Goal: Transaction & Acquisition: Book appointment/travel/reservation

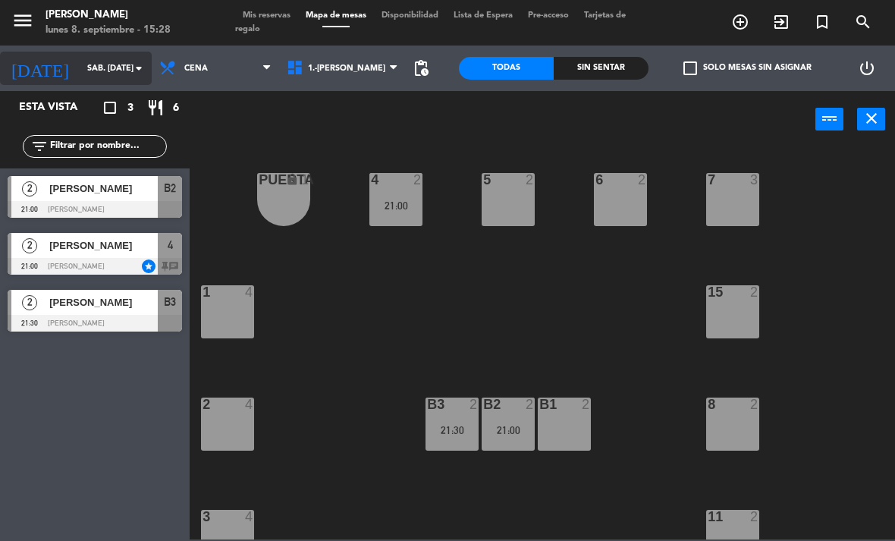
click at [80, 67] on input "sáb. [DATE]" at bounding box center [136, 68] width 112 height 25
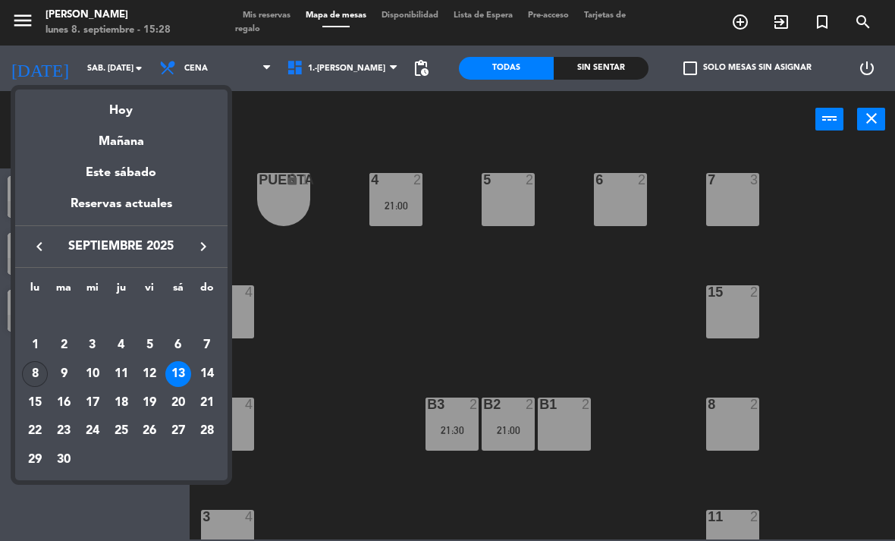
click at [41, 371] on div "8" at bounding box center [35, 374] width 26 height 26
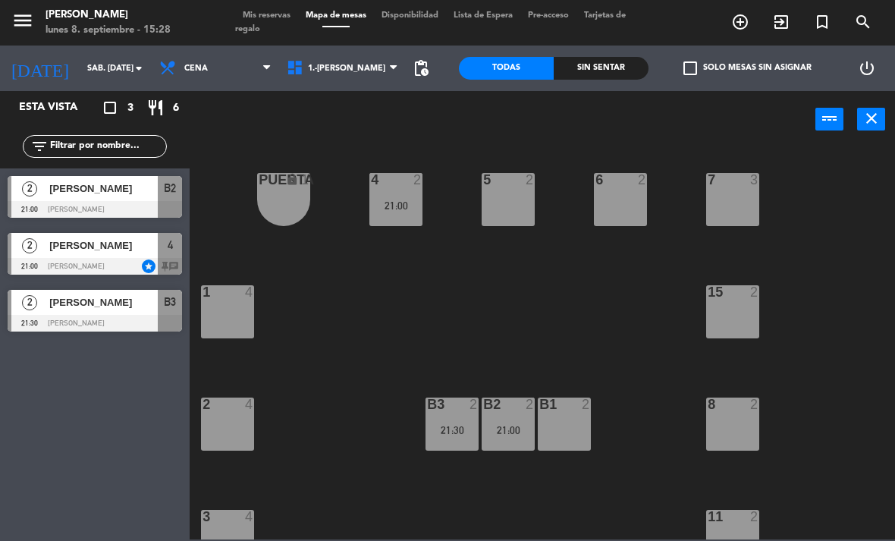
type input "lun. [DATE]"
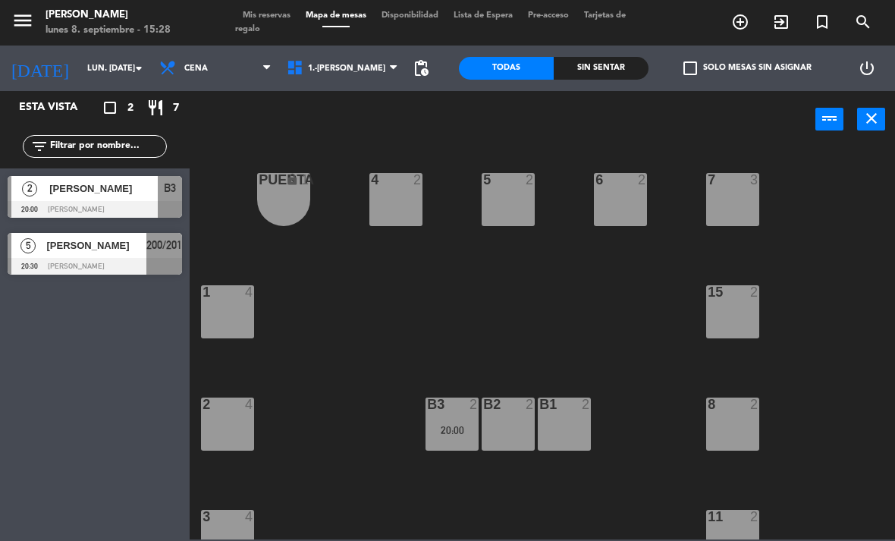
click at [825, 14] on icon "turned_in_not" at bounding box center [822, 22] width 18 height 18
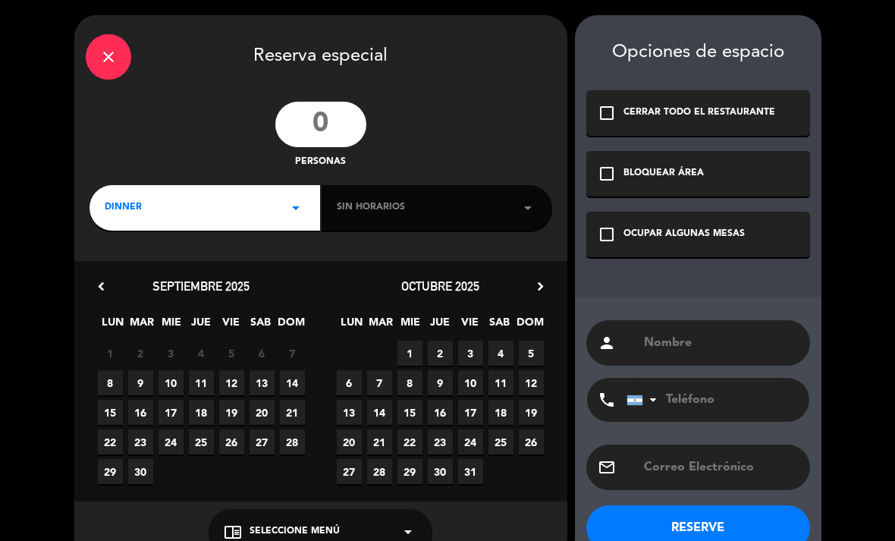
click at [332, 96] on div "close Reserva especial personas DINNER arrow_drop_down Sin horarios arrow_drop_…" at bounding box center [320, 288] width 493 height 547
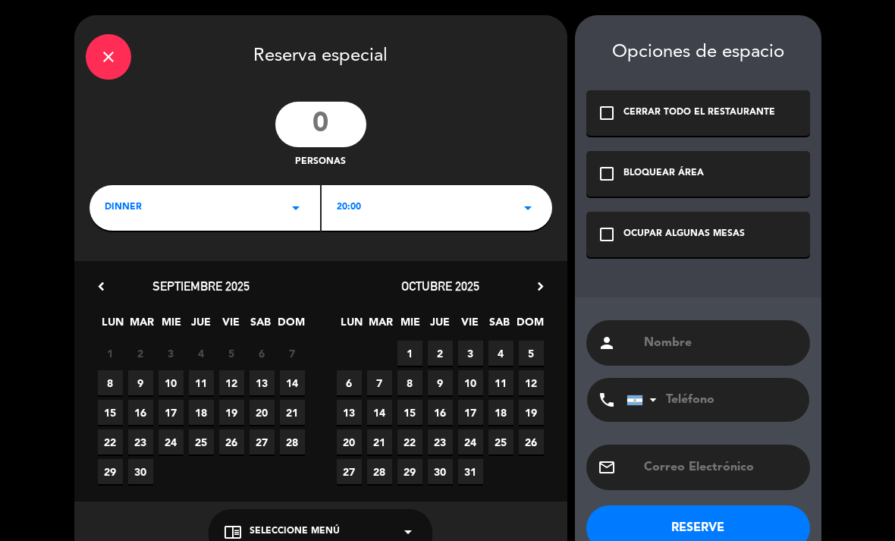
click at [312, 123] on input "number" at bounding box center [320, 124] width 91 height 45
type input "3"
click at [343, 194] on div "20:00 arrow_drop_down" at bounding box center [436, 207] width 230 height 45
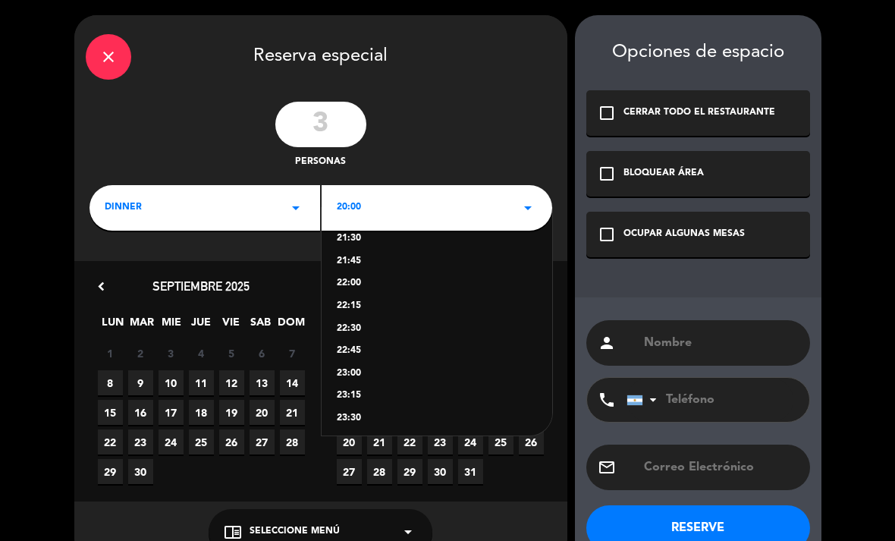
scroll to position [144, 0]
click at [359, 329] on div "22:30" at bounding box center [437, 329] width 200 height 15
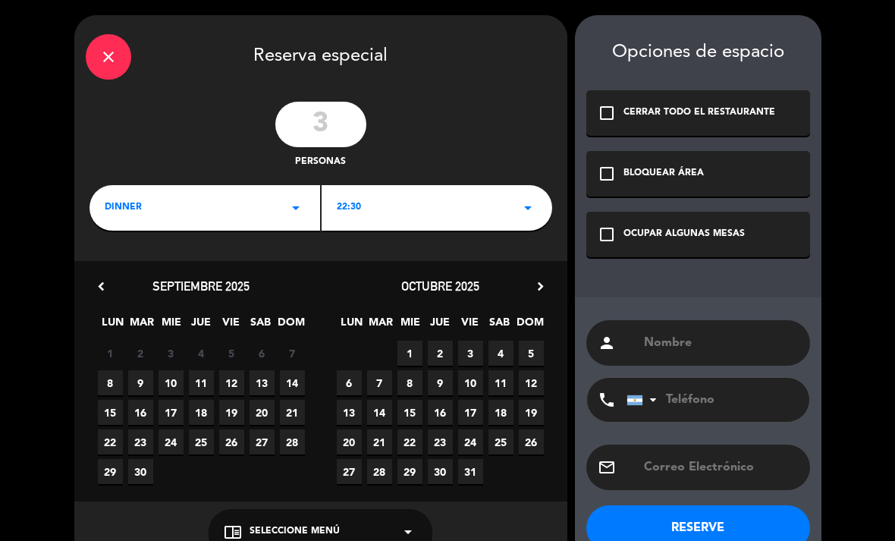
click at [116, 386] on span "8" at bounding box center [110, 382] width 25 height 25
click at [674, 249] on div "check_box_outline_blank OCUPAR ALGUNAS MESAS" at bounding box center [698, 234] width 224 height 45
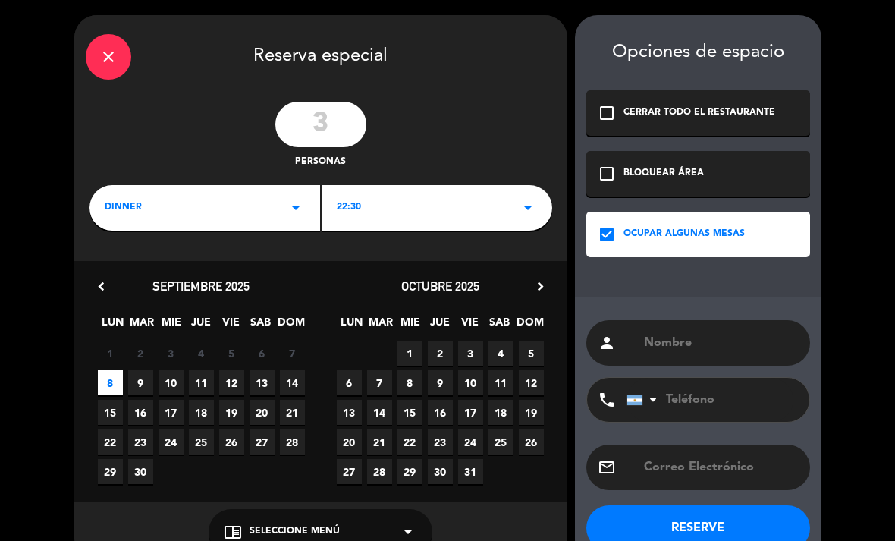
click at [693, 353] on input "text" at bounding box center [720, 342] width 156 height 21
click at [688, 349] on input "text" at bounding box center [720, 342] width 156 height 21
paste input "[PERSON_NAME]"
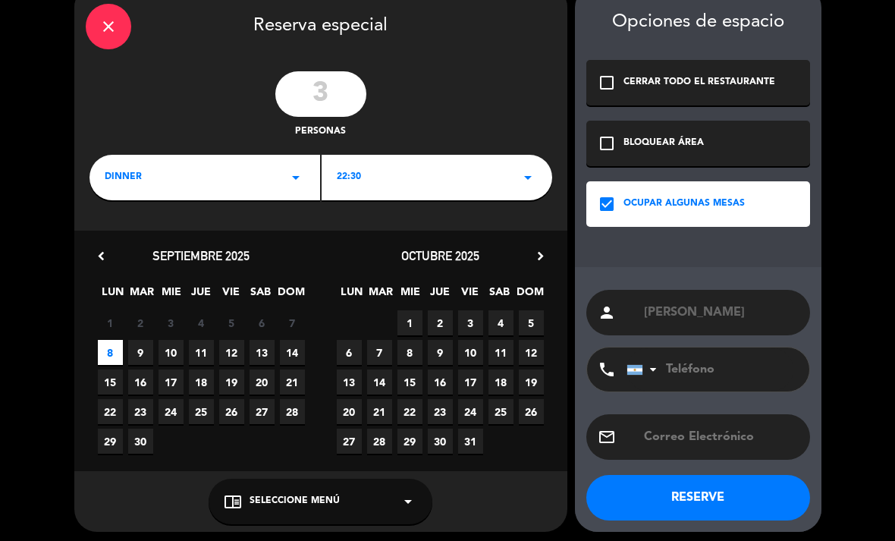
type input "[PERSON_NAME]"
click at [756, 493] on button "RESERVE" at bounding box center [698, 497] width 224 height 45
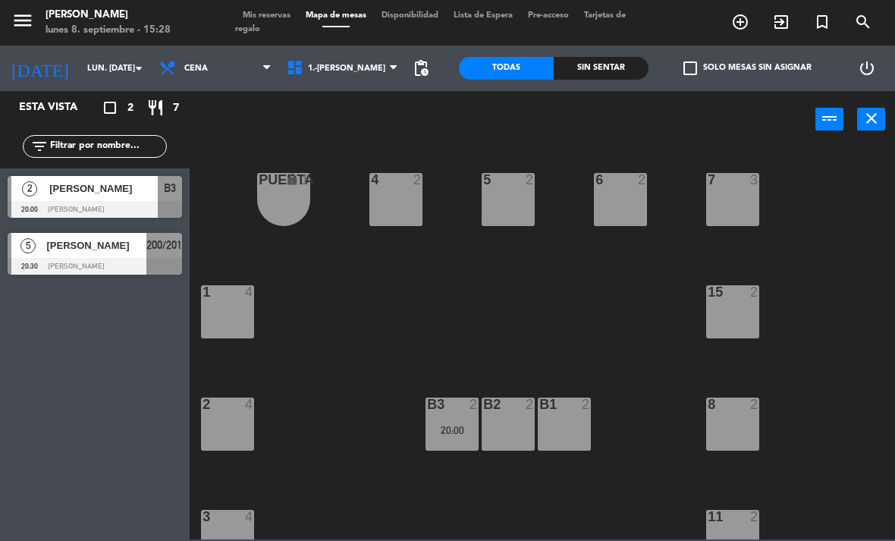
click at [266, 20] on span "Mis reservas" at bounding box center [266, 15] width 63 height 8
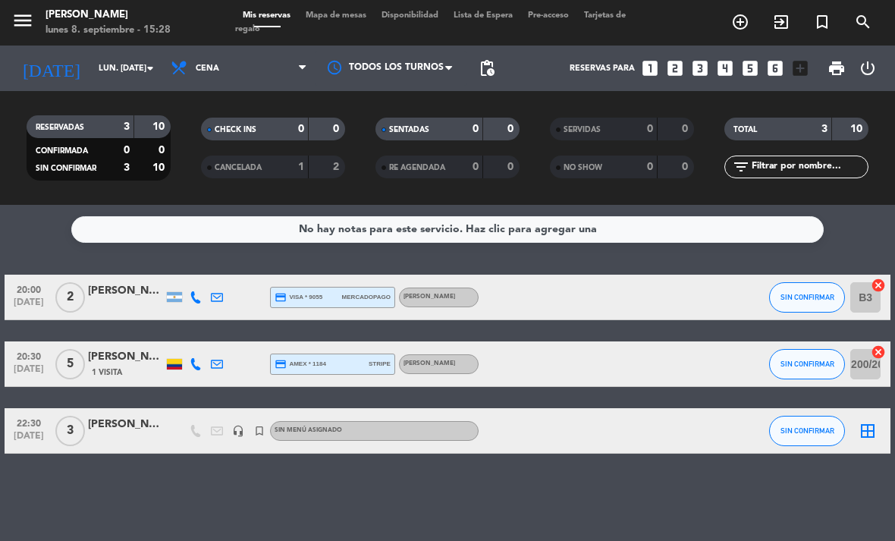
click at [869, 426] on icon "border_all" at bounding box center [867, 431] width 18 height 18
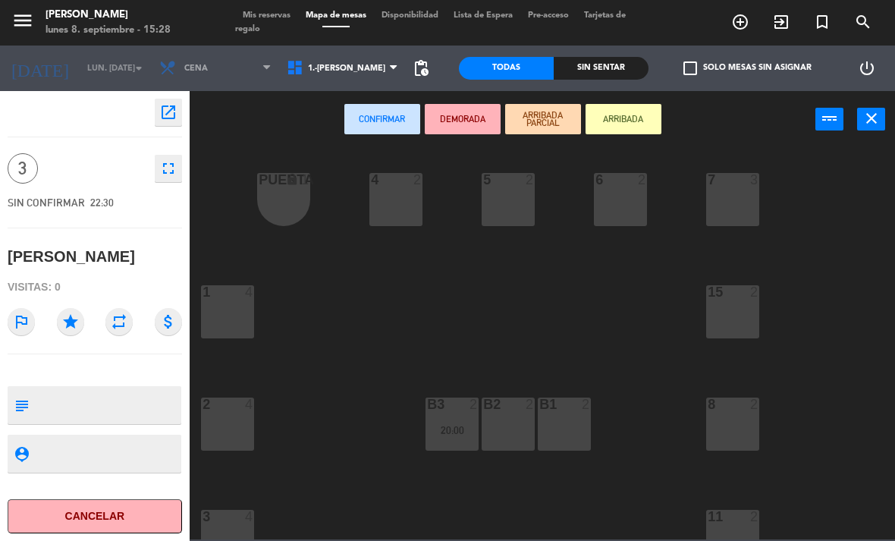
click at [499, 230] on div "4 2 5 2 6 2 7 3 PUERTA lock 1 1 4 15 2 2 4 8 2 B1 2 B2 2 B3 2 20:00 3 4 11 2 CO…" at bounding box center [547, 342] width 696 height 393
click at [762, 190] on div "4 2 5 2 6 2 7 3 PUERTA lock 1 1 4 15 2 2 4 8 2 B1 2 B2 2 B3 2 20:00 3 4 11 2 CO…" at bounding box center [547, 342] width 696 height 393
click at [734, 194] on div "7 3" at bounding box center [732, 199] width 53 height 53
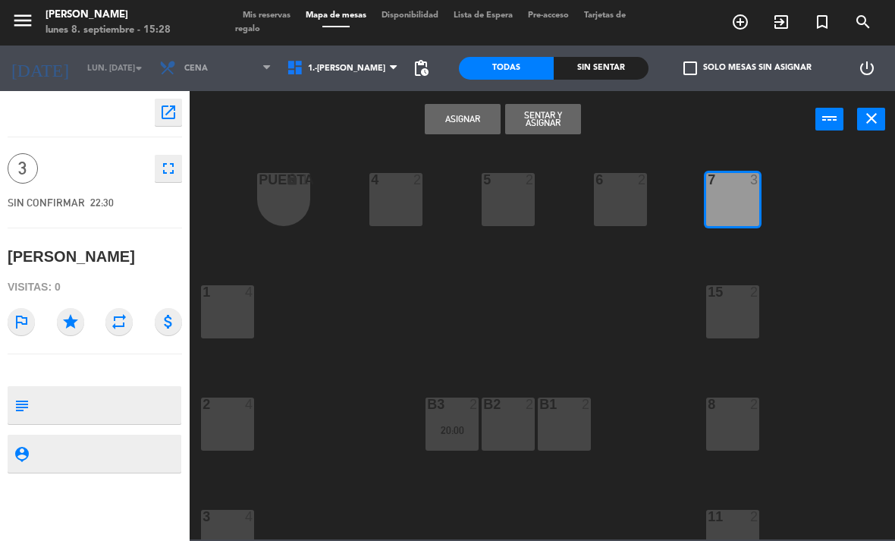
click at [70, 318] on icon "star" at bounding box center [70, 321] width 27 height 27
click at [470, 122] on button "Asignar" at bounding box center [463, 119] width 76 height 30
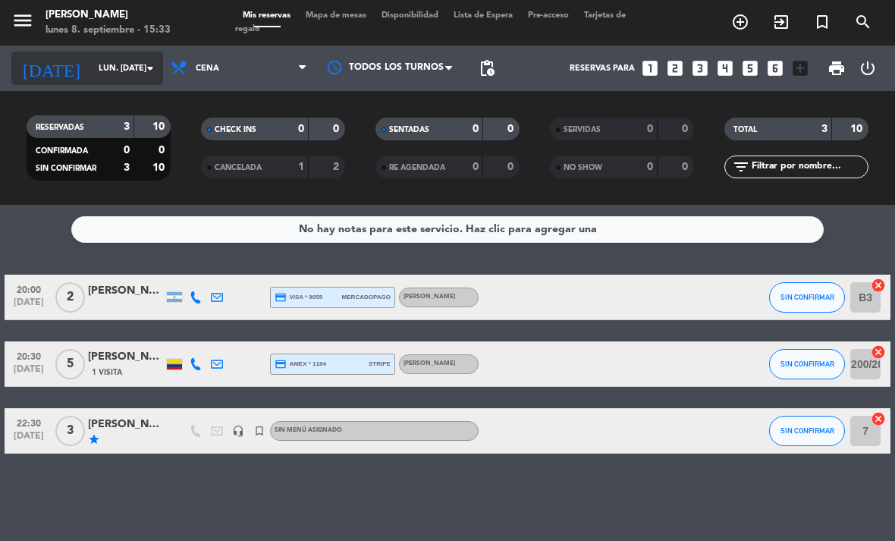
click at [91, 64] on input "lun. [DATE]" at bounding box center [147, 68] width 112 height 25
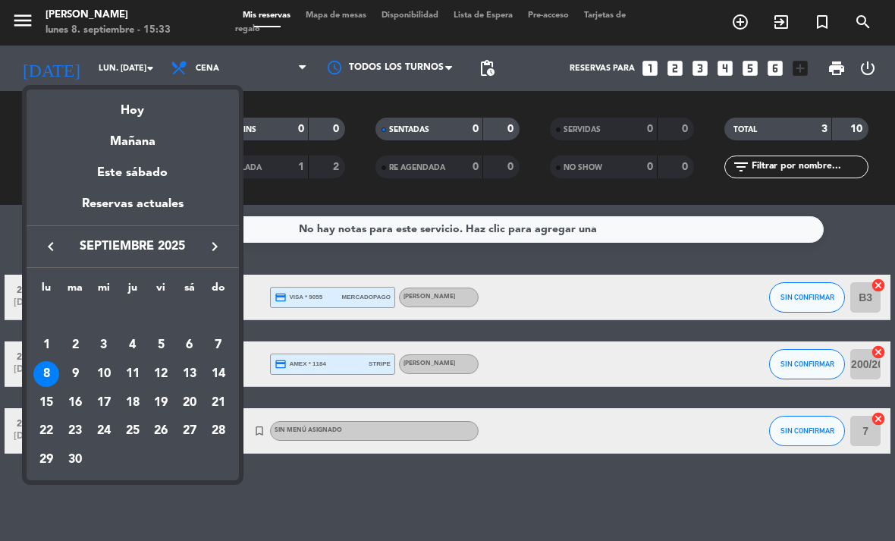
click at [127, 370] on div "11" at bounding box center [133, 374] width 26 height 26
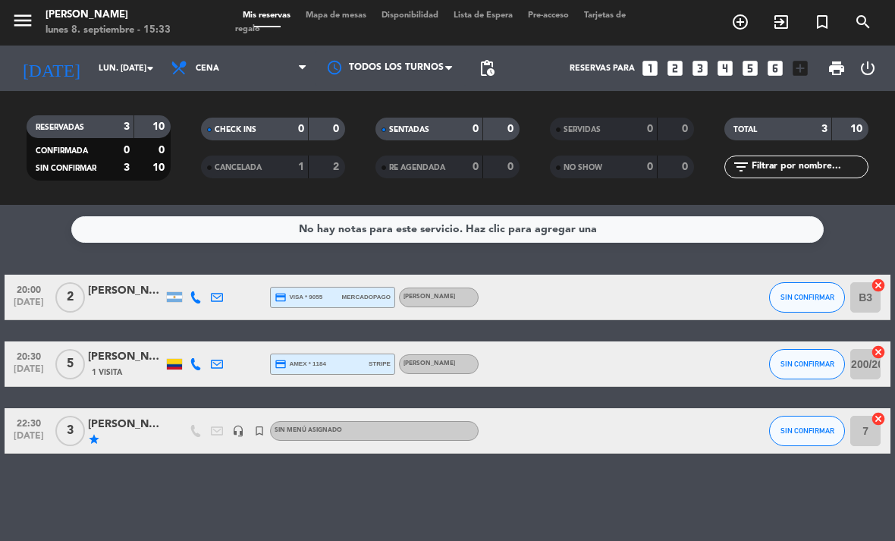
type input "[DEMOGRAPHIC_DATA] [DATE]"
click at [16, 25] on icon "menu" at bounding box center [22, 20] width 23 height 23
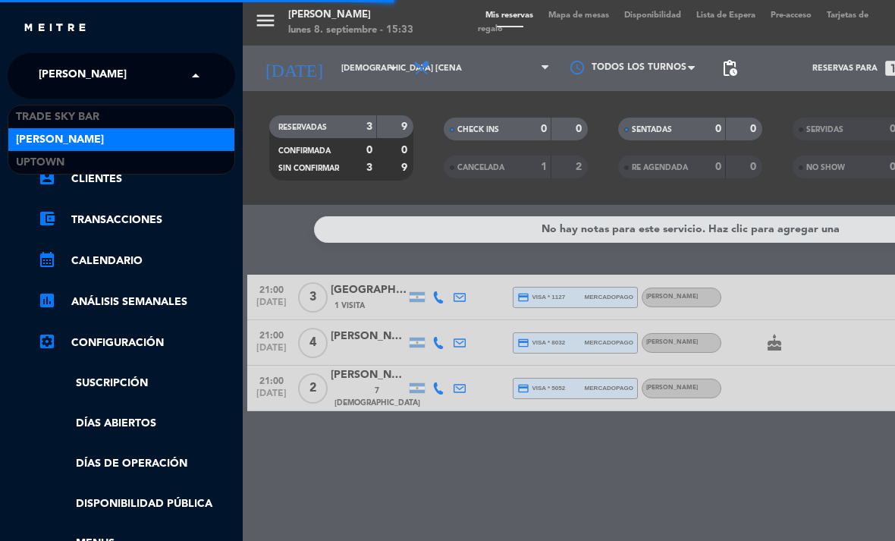
click at [75, 69] on span "[PERSON_NAME]" at bounding box center [83, 76] width 88 height 32
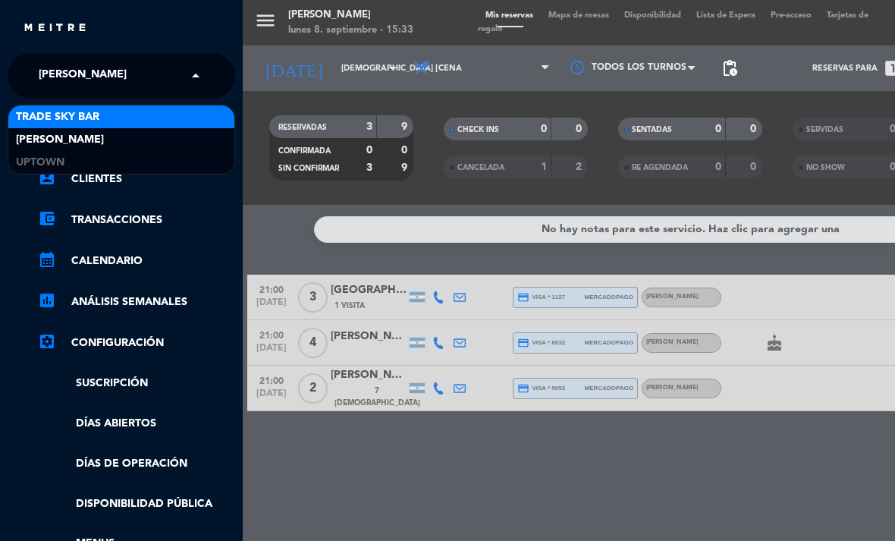
click at [77, 112] on span "Trade Sky Bar" at bounding box center [57, 116] width 83 height 17
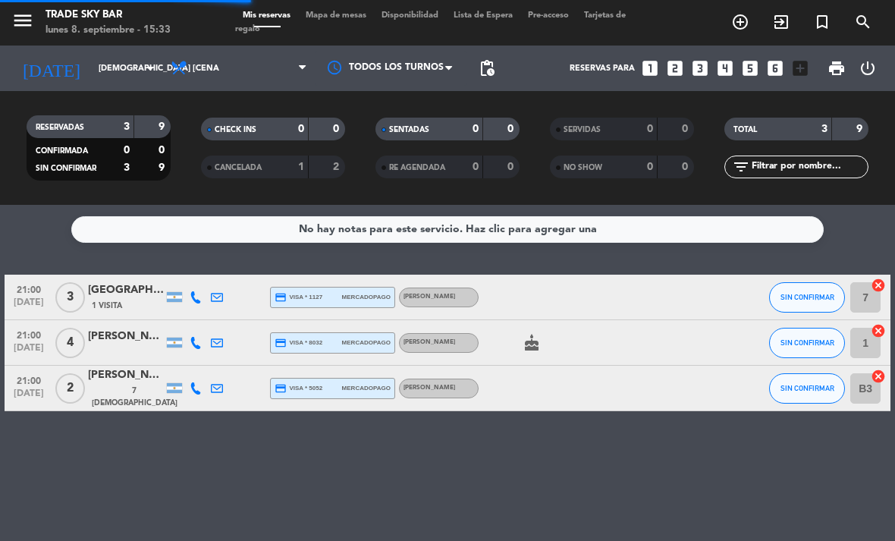
click at [34, 31] on span "menu" at bounding box center [28, 23] width 34 height 36
click at [21, 17] on icon "menu" at bounding box center [22, 20] width 23 height 23
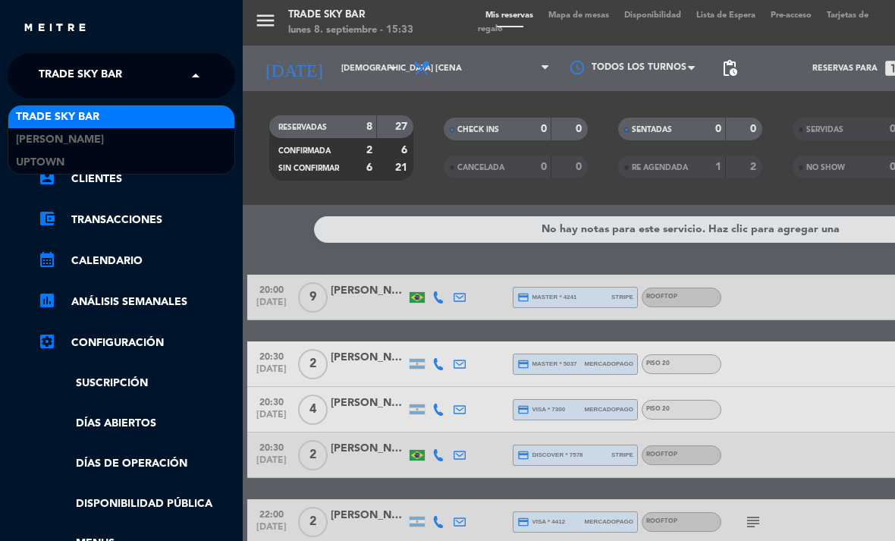
click at [71, 73] on span "Trade Sky Bar" at bounding box center [80, 76] width 83 height 32
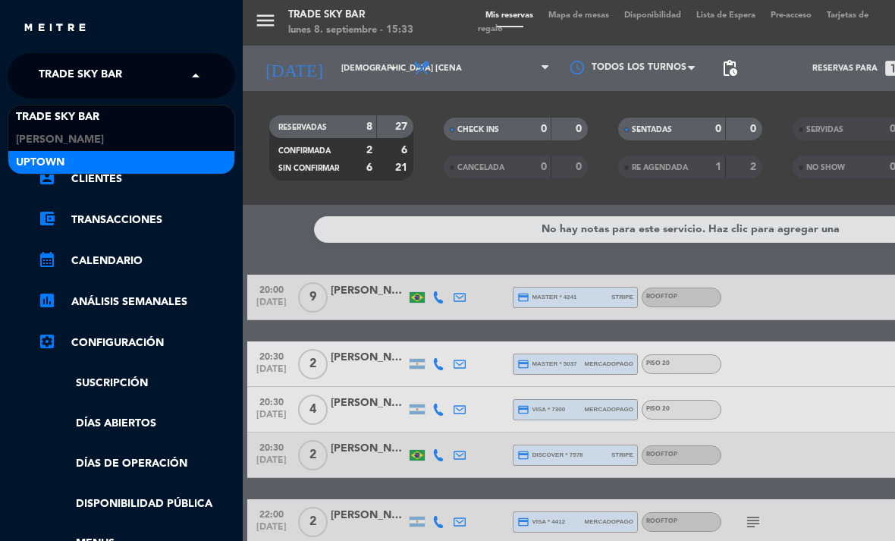
click at [81, 165] on div "Uptown" at bounding box center [121, 162] width 226 height 23
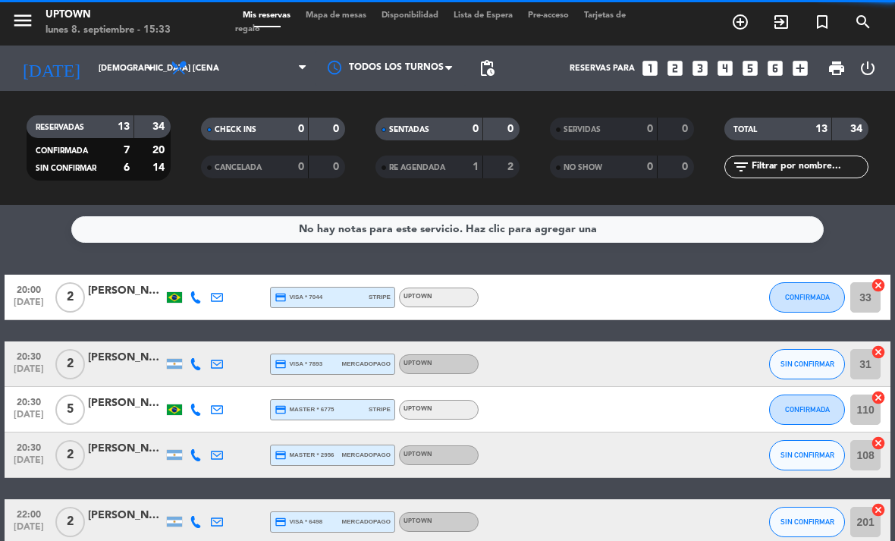
click at [324, 19] on span "Mapa de mesas" at bounding box center [336, 15] width 76 height 8
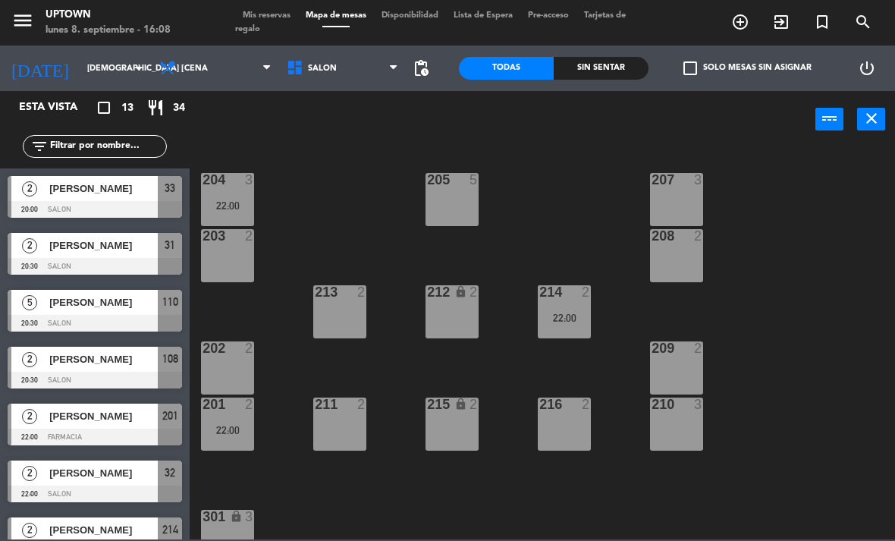
click at [25, 20] on icon "menu" at bounding box center [22, 20] width 23 height 23
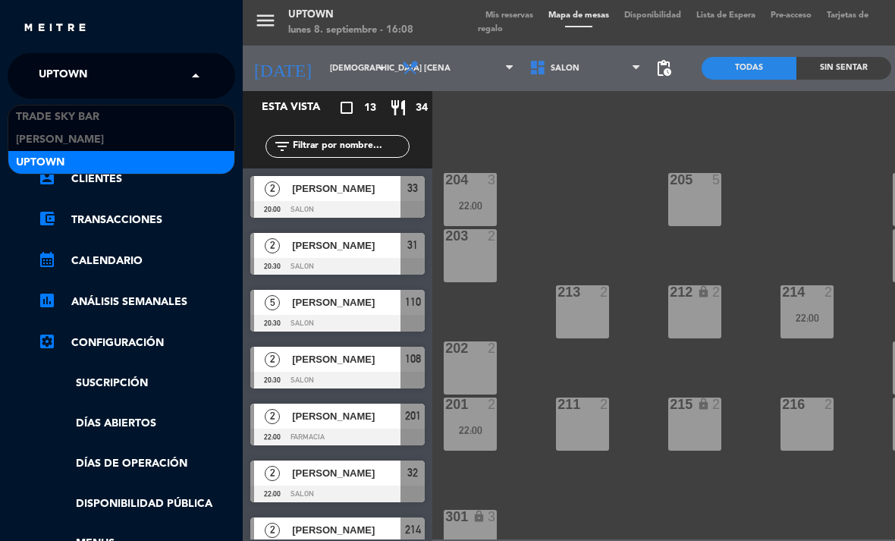
drag, startPoint x: 59, startPoint y: 68, endPoint x: 61, endPoint y: 84, distance: 16.0
click at [59, 68] on span "Uptown" at bounding box center [63, 76] width 49 height 32
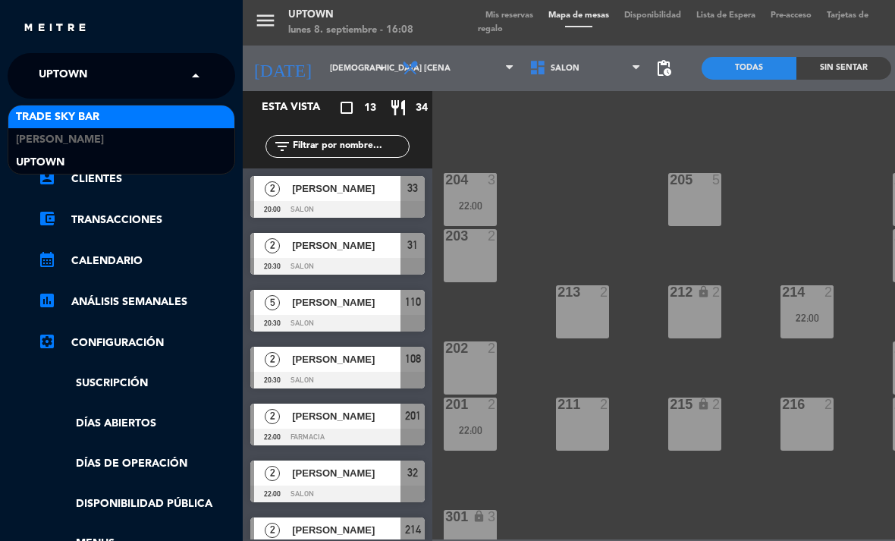
click at [68, 120] on span "Trade Sky Bar" at bounding box center [57, 116] width 83 height 17
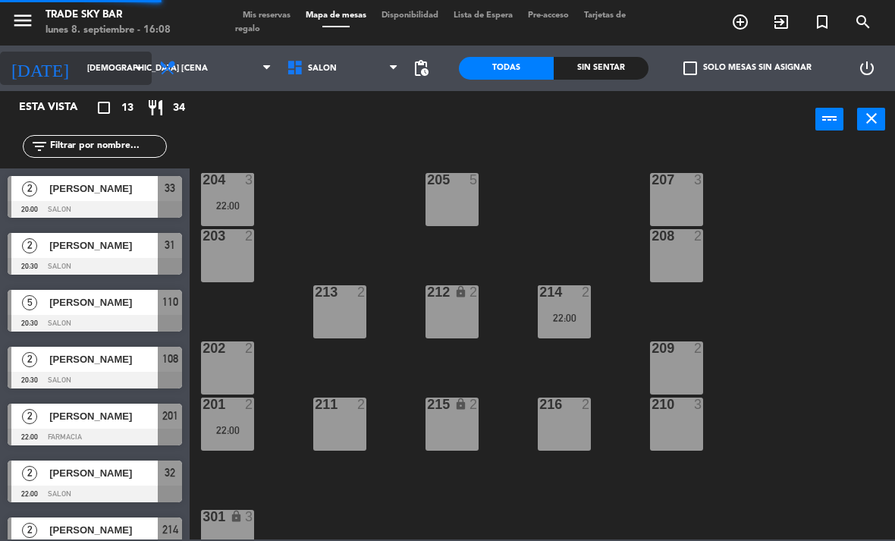
click at [86, 65] on input "[DEMOGRAPHIC_DATA] [DATE]" at bounding box center [136, 68] width 112 height 25
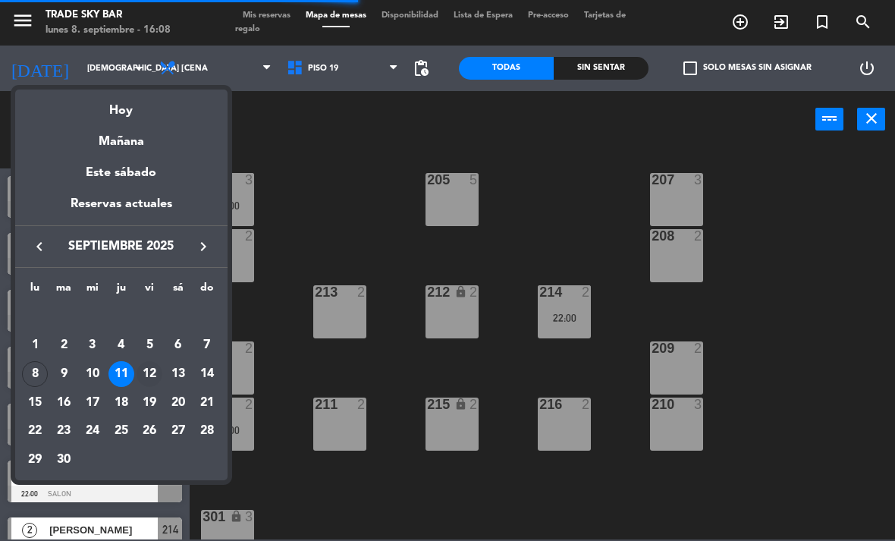
click at [159, 374] on div "12" at bounding box center [149, 374] width 26 height 26
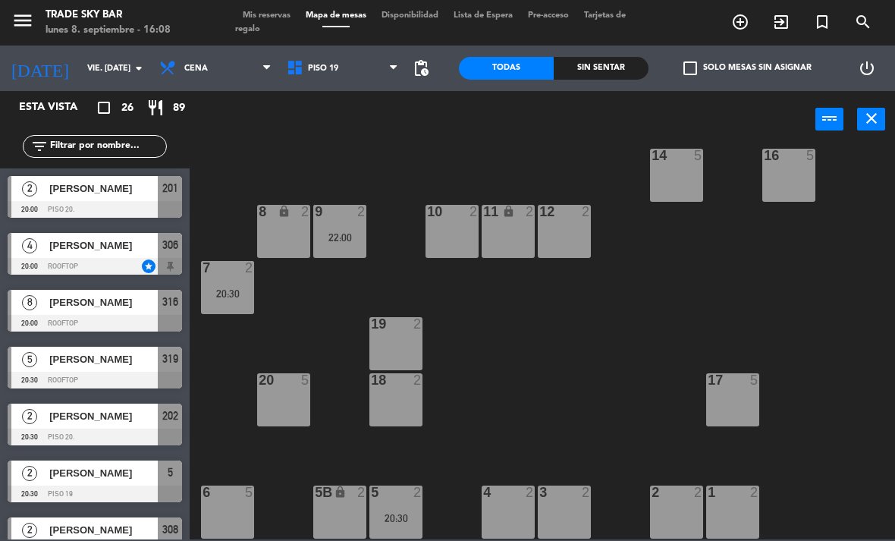
scroll to position [80, 0]
click at [99, 67] on input "vie. [DATE]" at bounding box center [136, 68] width 112 height 25
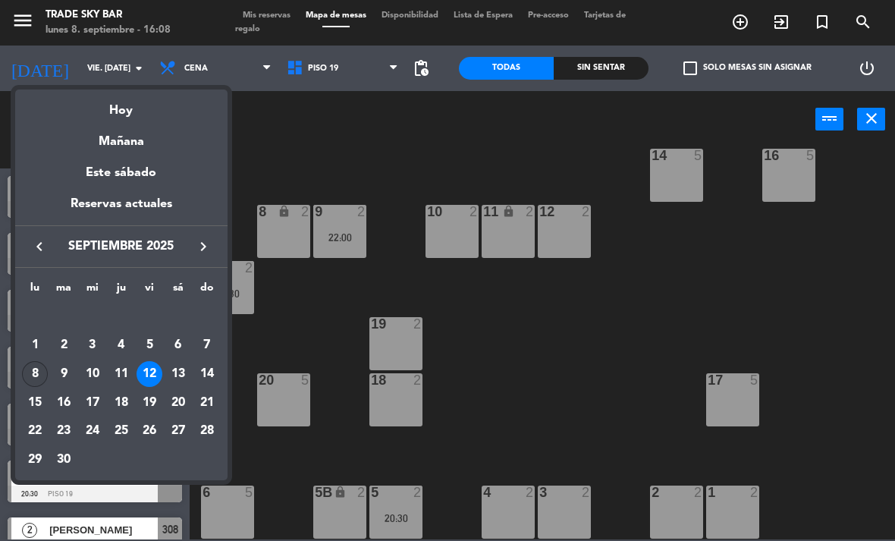
click at [39, 375] on div "8" at bounding box center [35, 374] width 26 height 26
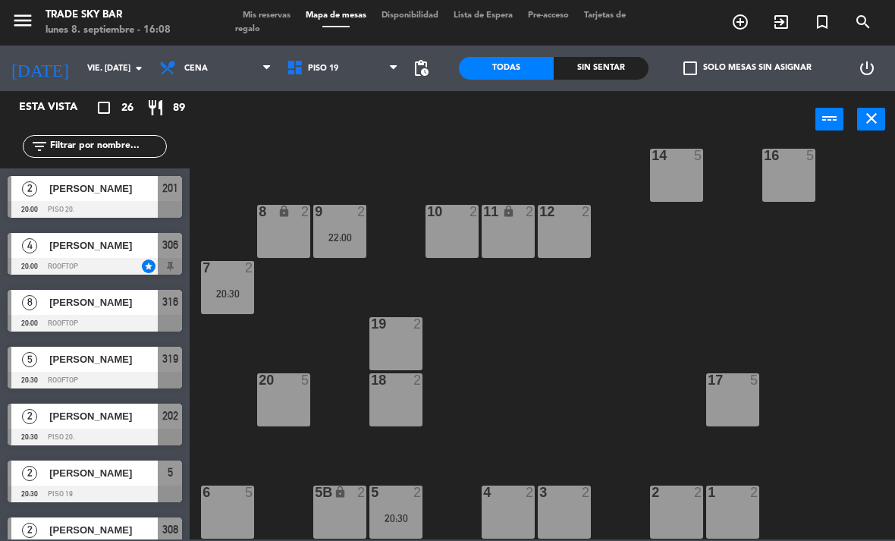
type input "lun. [DATE]"
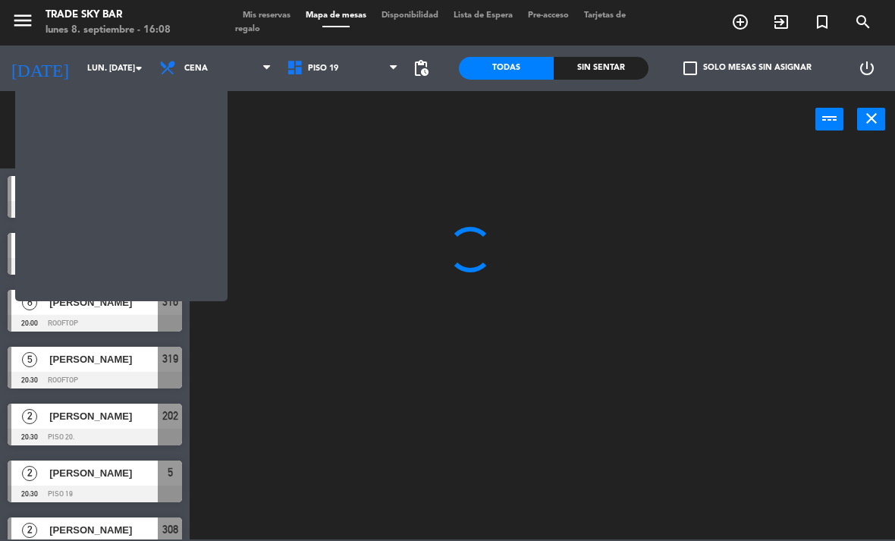
scroll to position [0, 0]
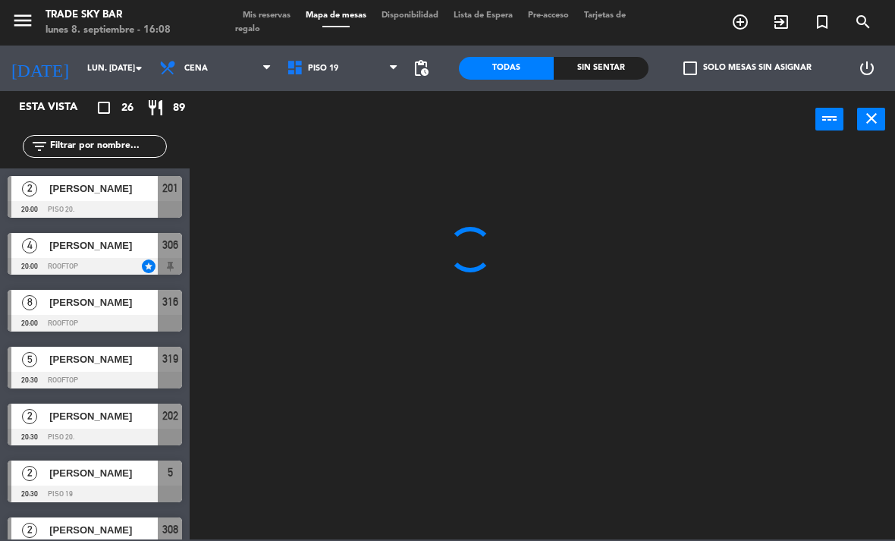
click at [825, 23] on icon "turned_in_not" at bounding box center [822, 22] width 18 height 18
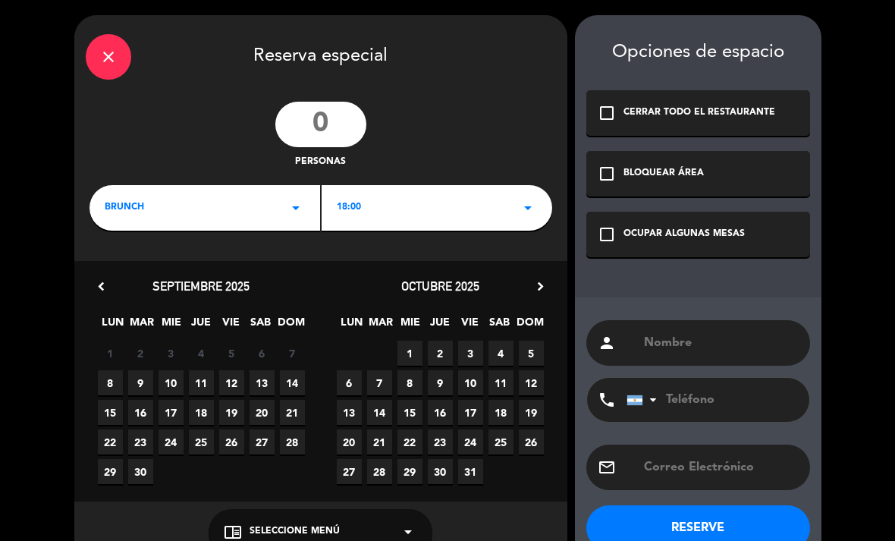
click at [358, 121] on input "number" at bounding box center [320, 124] width 91 height 45
type input "8"
click at [116, 387] on span "8" at bounding box center [110, 382] width 25 height 25
click at [685, 344] on input "text" at bounding box center [720, 342] width 156 height 21
paste input "[PERSON_NAME]"
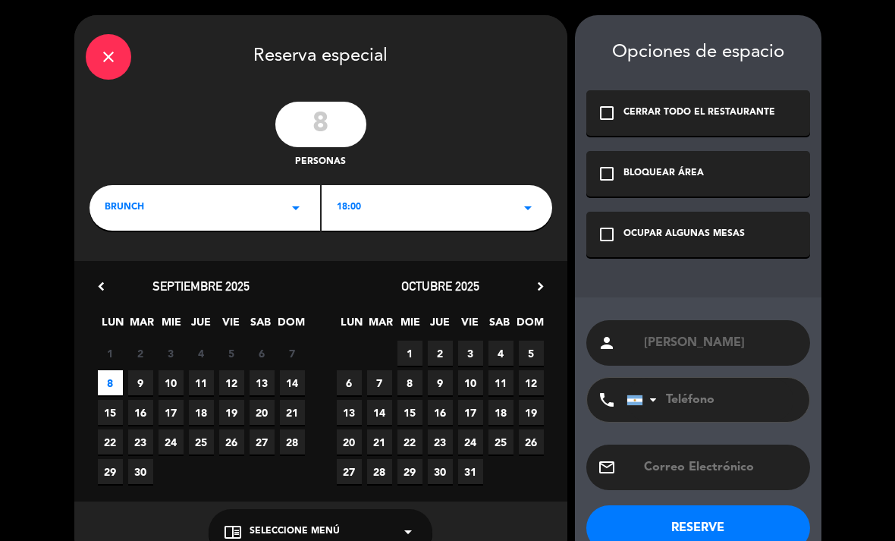
type input "[PERSON_NAME]"
click at [685, 234] on div "OCUPAR ALGUNAS MESAS" at bounding box center [683, 234] width 121 height 15
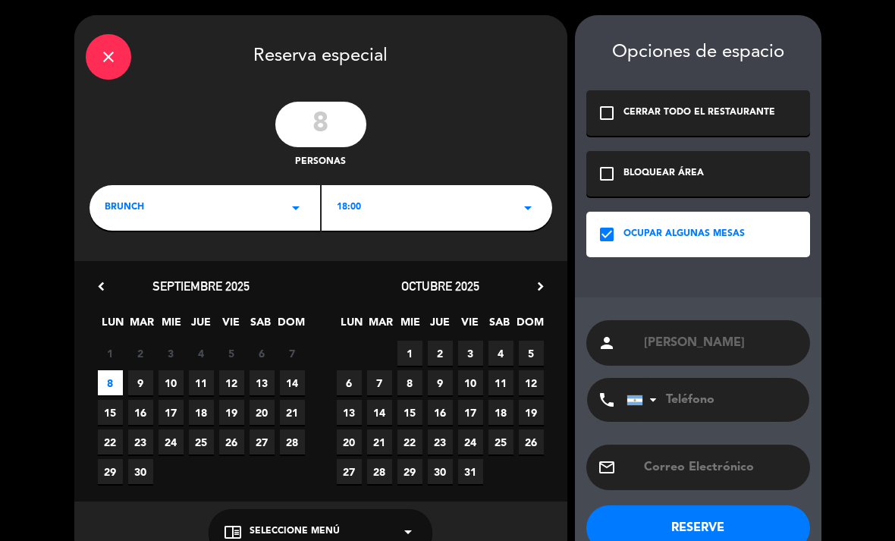
click at [720, 515] on button "RESERVE" at bounding box center [698, 527] width 224 height 45
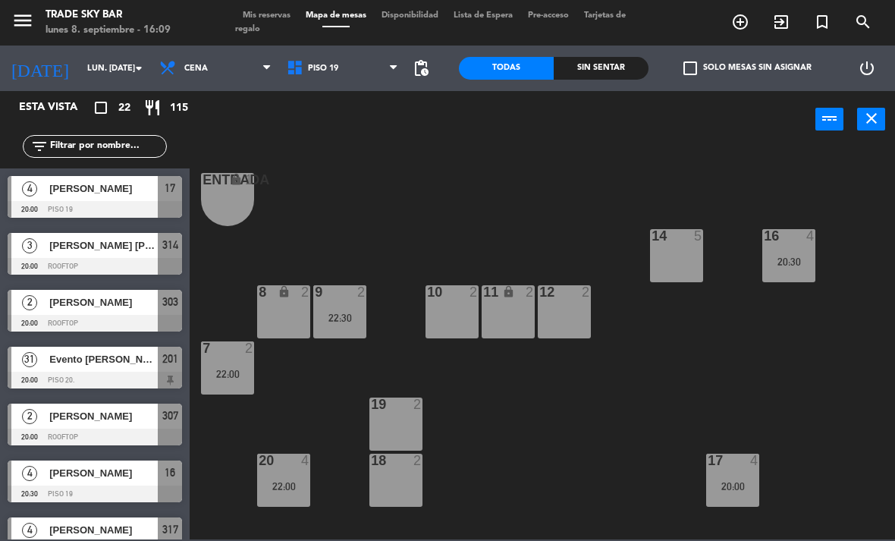
click at [268, 14] on span "Mis reservas" at bounding box center [266, 15] width 63 height 8
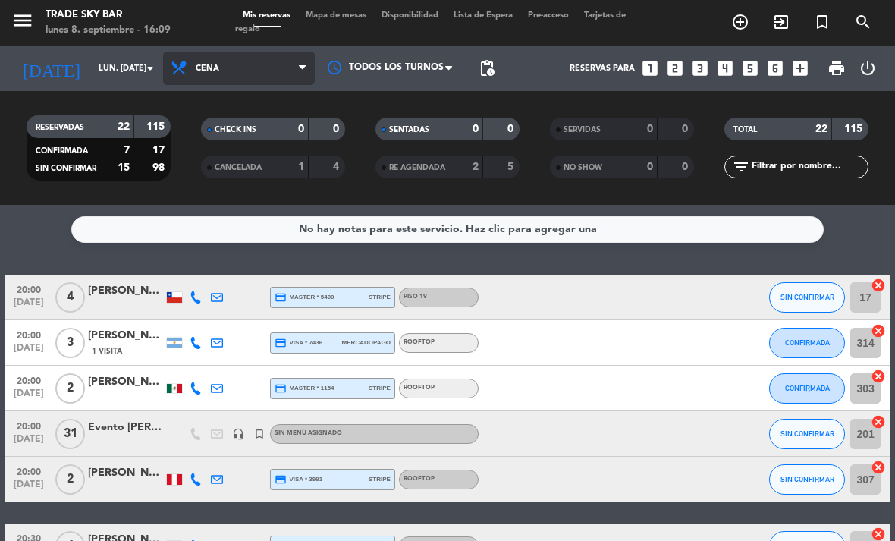
click at [262, 77] on span "Cena" at bounding box center [239, 68] width 152 height 33
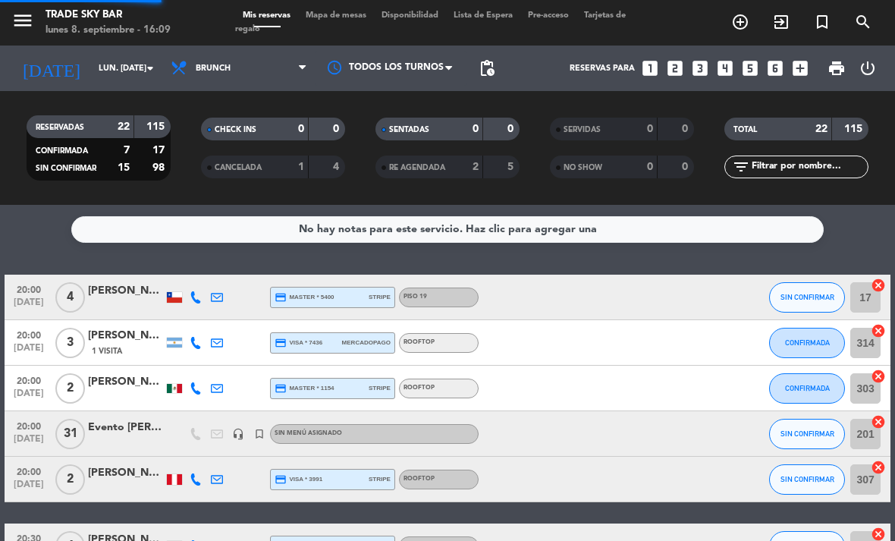
click at [263, 130] on div "menu Trade Sky Bar lunes 8. septiembre - 16:09 Mis reservas Mapa de mesas Dispo…" at bounding box center [447, 102] width 895 height 205
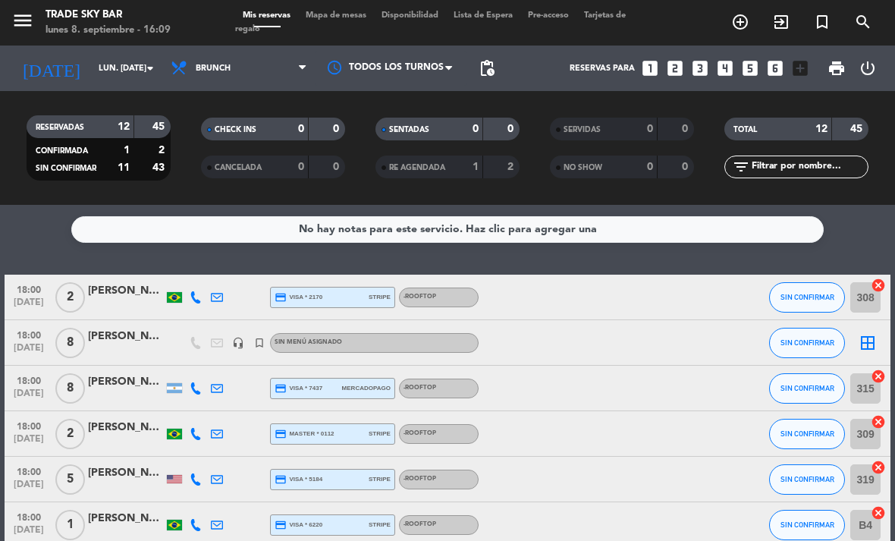
click at [873, 341] on icon "border_all" at bounding box center [867, 343] width 18 height 18
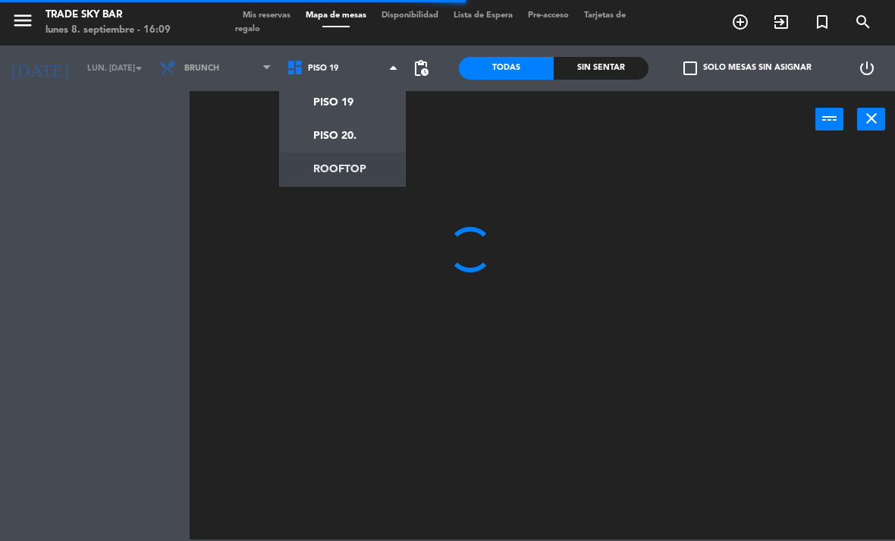
click at [372, 167] on ng-component "menu Trade Sky Bar lunes 8. septiembre - 16:09 Mis reservas Mapa de mesas Dispo…" at bounding box center [447, 269] width 895 height 539
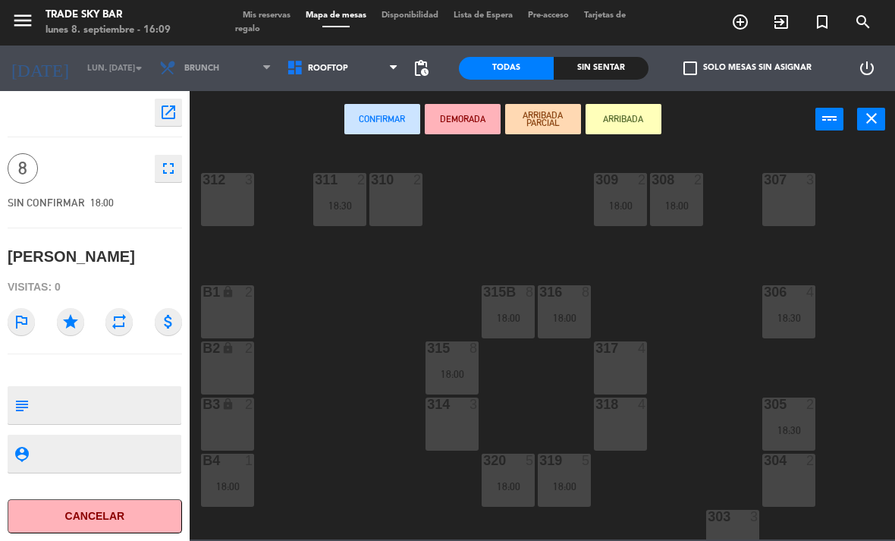
click at [386, 199] on div "310 2" at bounding box center [395, 199] width 53 height 53
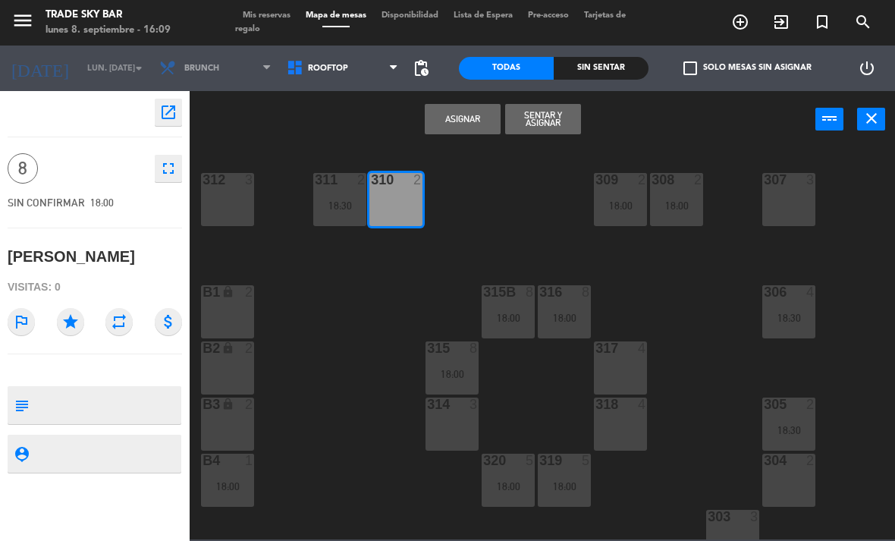
click at [64, 325] on icon "star" at bounding box center [70, 321] width 27 height 27
click at [169, 109] on icon "open_in_new" at bounding box center [168, 112] width 18 height 18
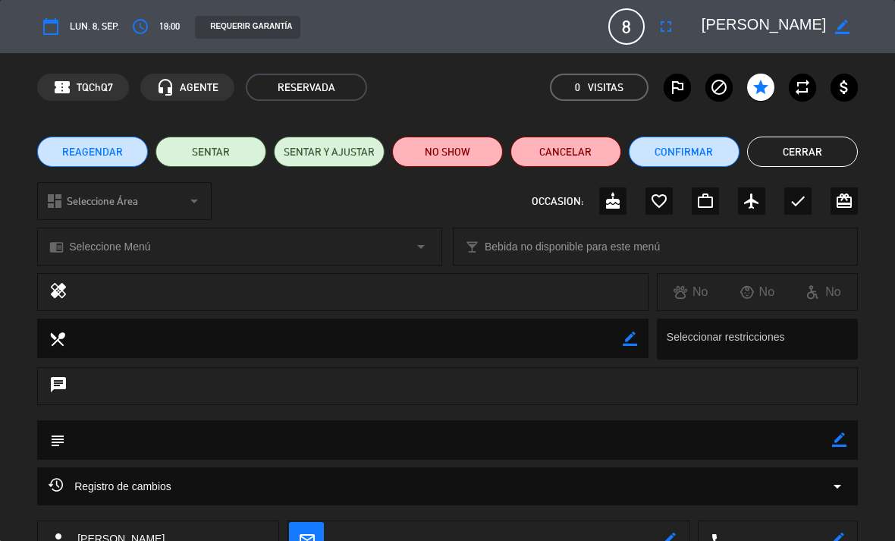
click at [632, 30] on span "8" at bounding box center [626, 26] width 36 height 36
click at [665, 27] on icon "fullscreen" at bounding box center [666, 26] width 18 height 18
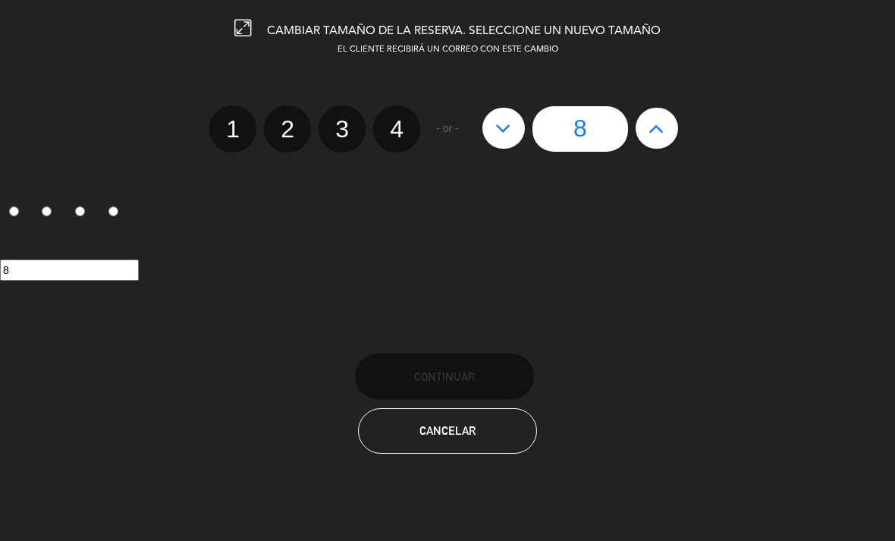
click at [286, 145] on label "2" at bounding box center [287, 128] width 47 height 47
click at [286, 121] on input "2" at bounding box center [286, 116] width 10 height 10
radio input "true"
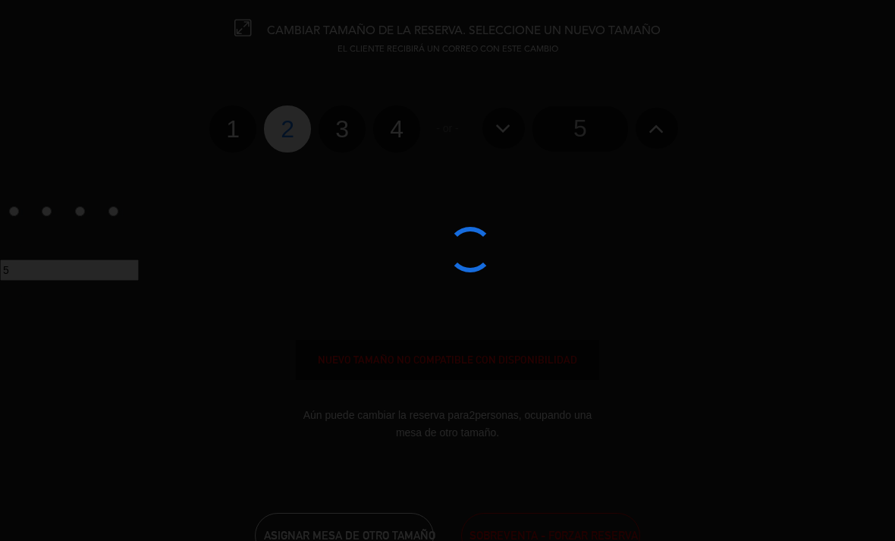
radio input "false"
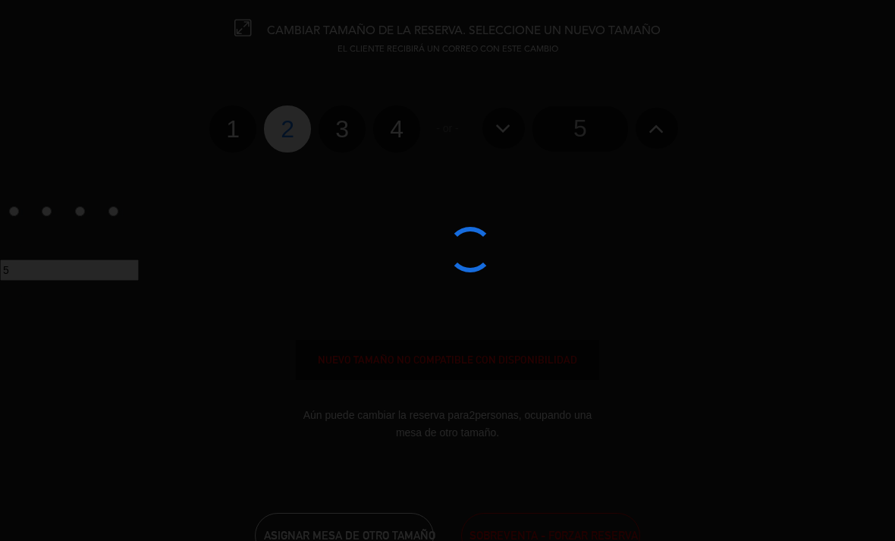
radio input "false"
radio input "true"
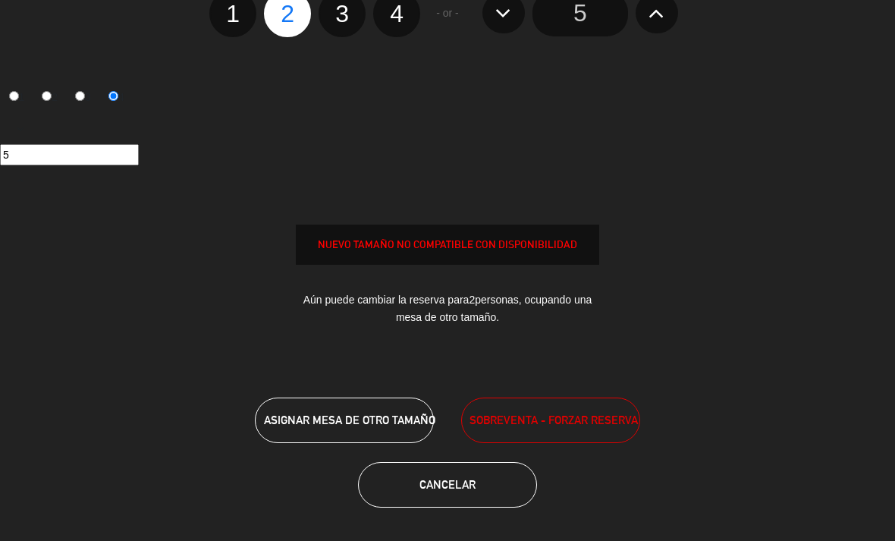
scroll to position [114, 0]
click at [360, 434] on button "ASIGNAR MESA DE OTRO TAMAÑO" at bounding box center [344, 420] width 179 height 45
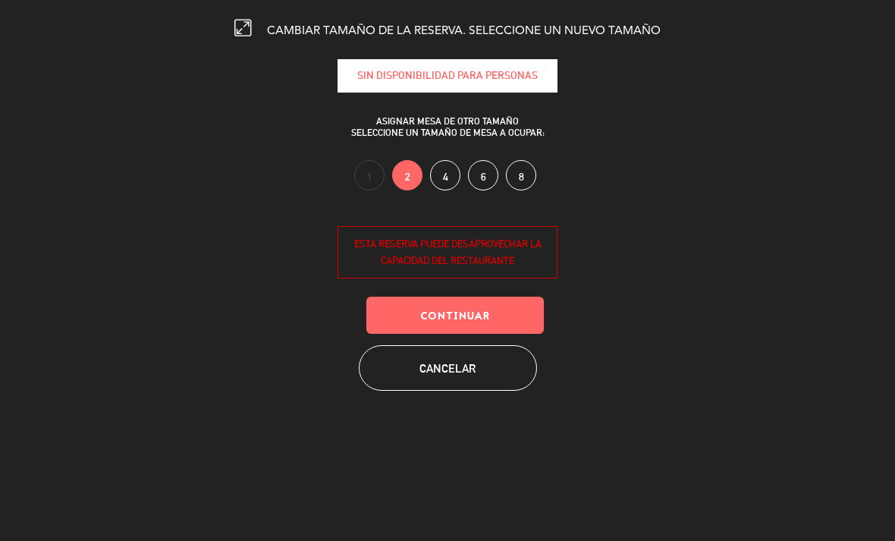
scroll to position [0, 0]
click at [473, 324] on button "Continuar" at bounding box center [454, 314] width 177 height 37
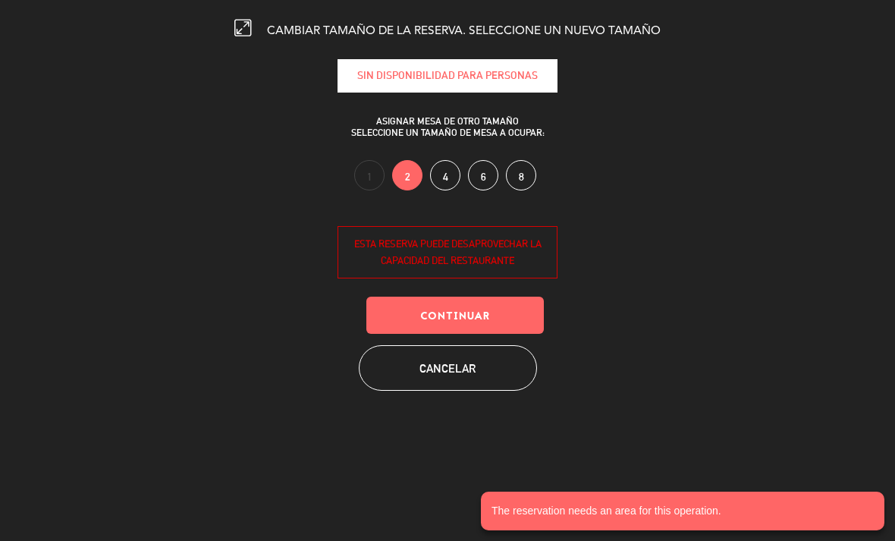
click at [475, 377] on button "Cancelar" at bounding box center [448, 367] width 178 height 45
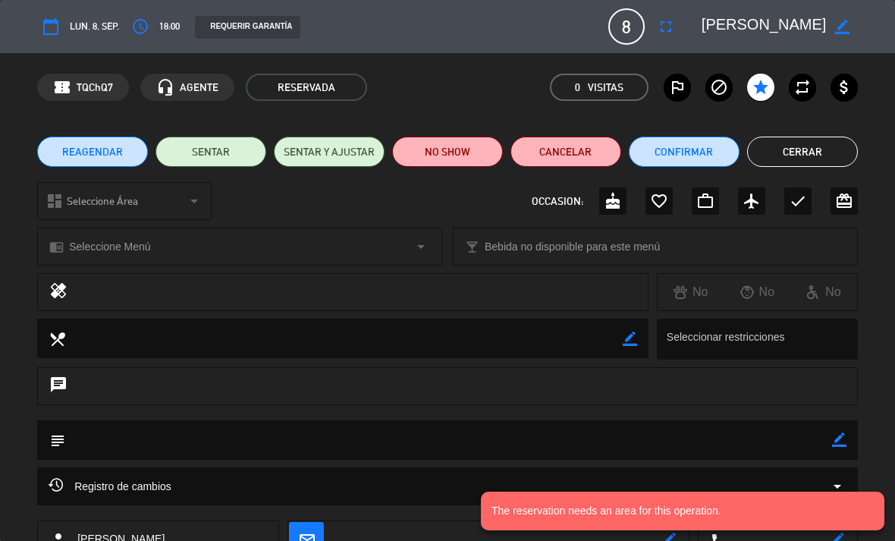
click at [596, 143] on button "Cancelar" at bounding box center [565, 151] width 111 height 30
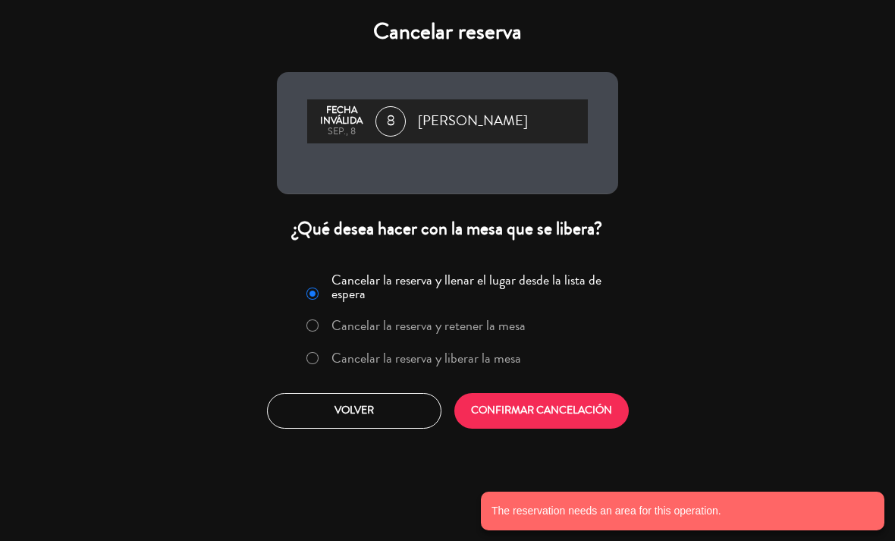
click at [517, 407] on button "CONFIRMAR CANCELACIÓN" at bounding box center [541, 411] width 174 height 36
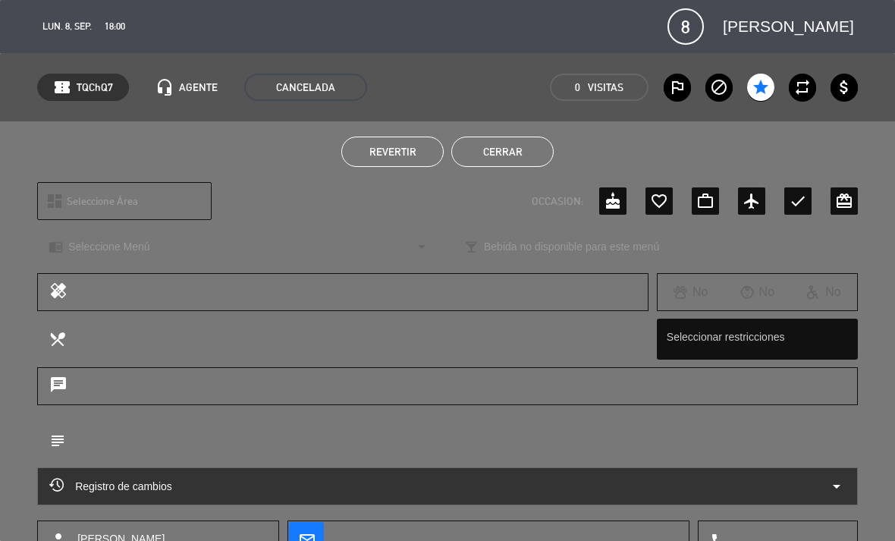
click at [499, 153] on button "Cerrar" at bounding box center [502, 151] width 102 height 30
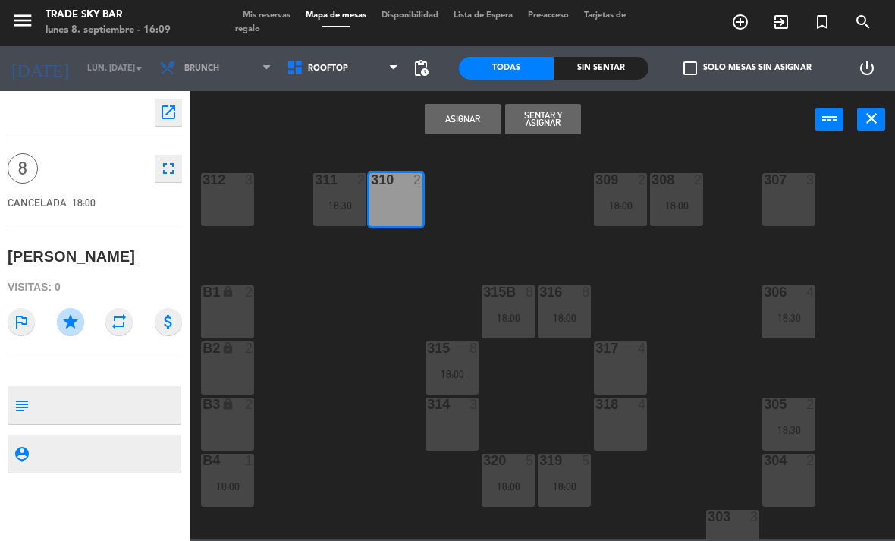
click at [821, 15] on icon "turned_in_not" at bounding box center [822, 22] width 18 height 18
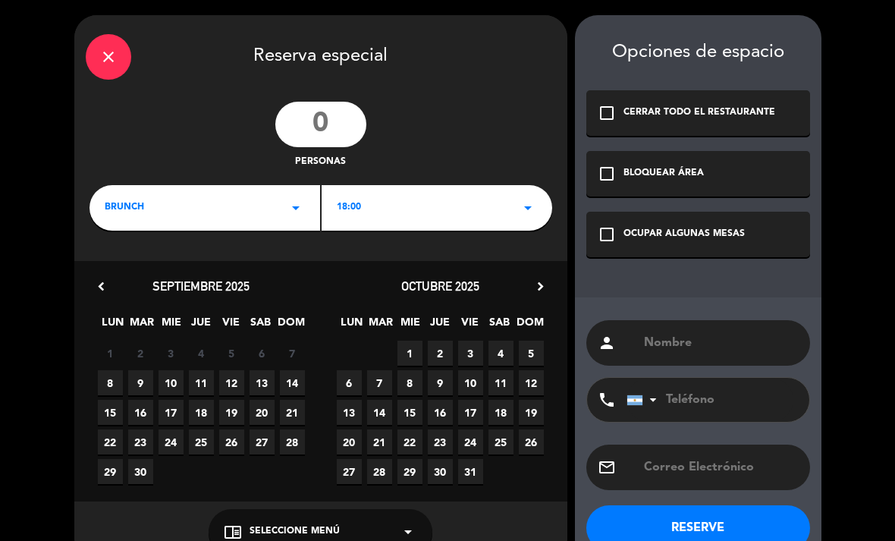
click at [319, 139] on input "number" at bounding box center [320, 124] width 91 height 45
type input "2"
click at [118, 377] on span "8" at bounding box center [110, 382] width 25 height 25
click at [677, 239] on div "OCUPAR ALGUNAS MESAS" at bounding box center [683, 234] width 121 height 15
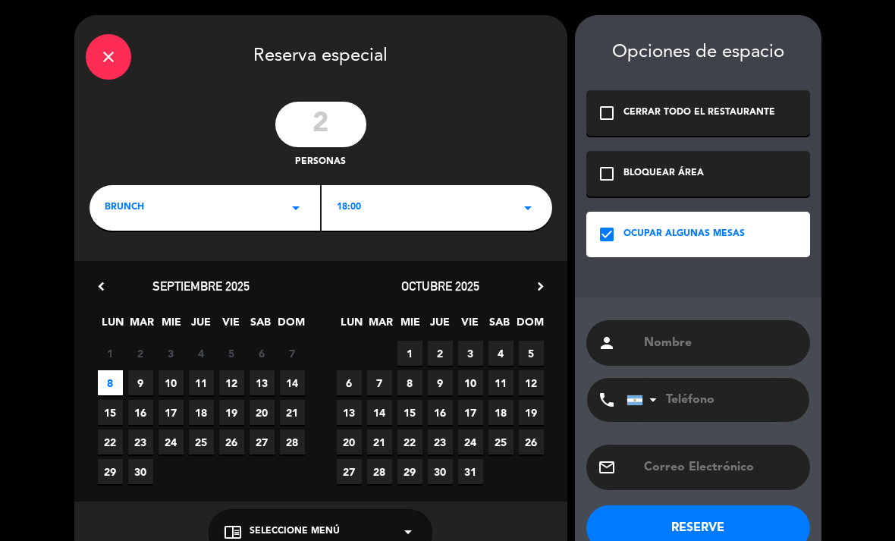
click at [682, 349] on input "text" at bounding box center [720, 342] width 156 height 21
click at [682, 347] on input "text" at bounding box center [720, 342] width 156 height 21
paste input "[PERSON_NAME]"
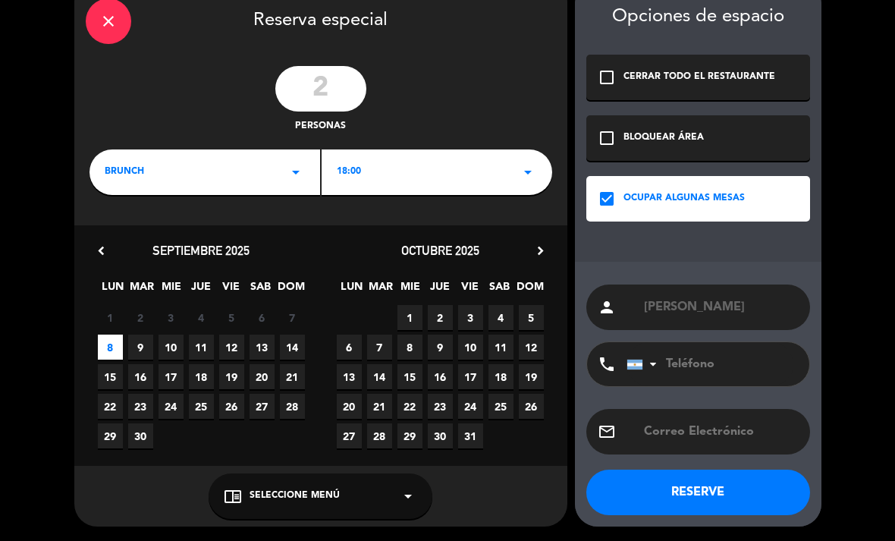
scroll to position [36, 0]
type input "[PERSON_NAME]"
click at [760, 491] on button "RESERVE" at bounding box center [698, 491] width 224 height 45
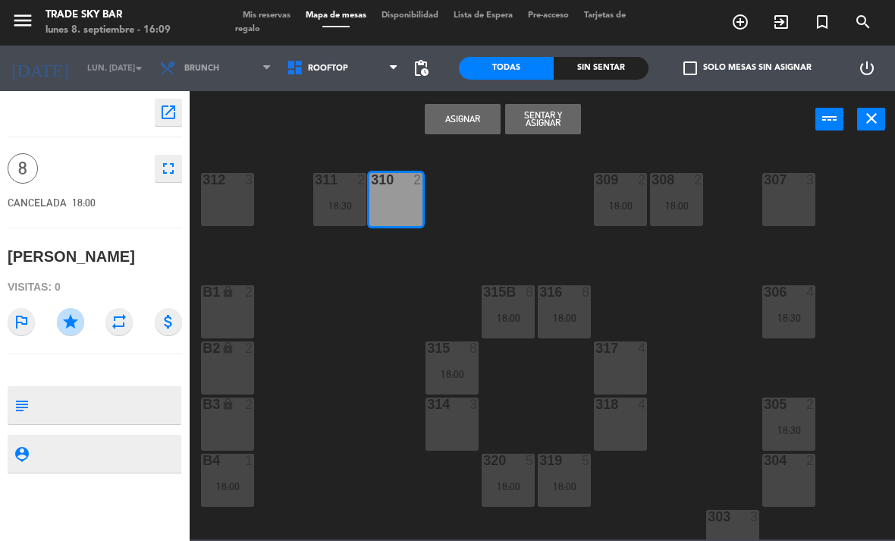
click at [873, 120] on icon "close" at bounding box center [871, 118] width 18 height 18
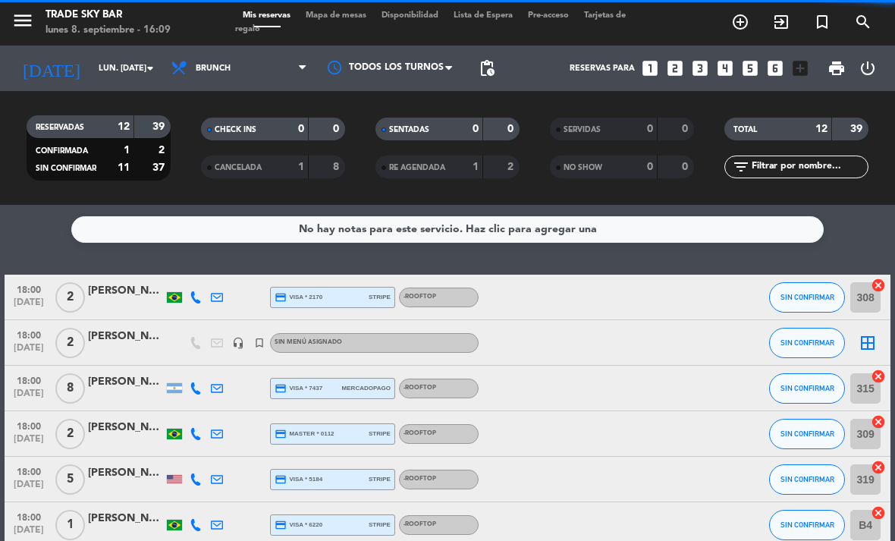
click at [327, 11] on span "Mapa de mesas" at bounding box center [336, 15] width 76 height 8
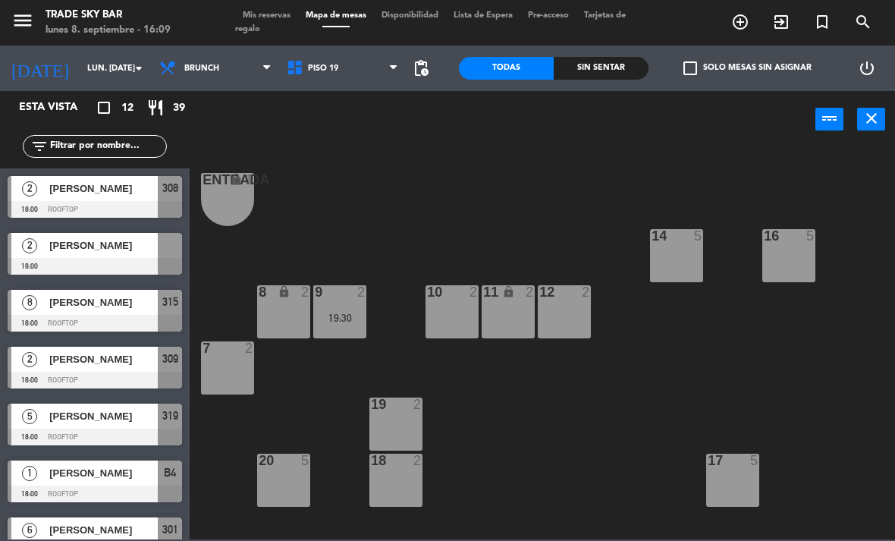
click at [149, 253] on div "2 [PERSON_NAME] 18:00" at bounding box center [95, 253] width 190 height 57
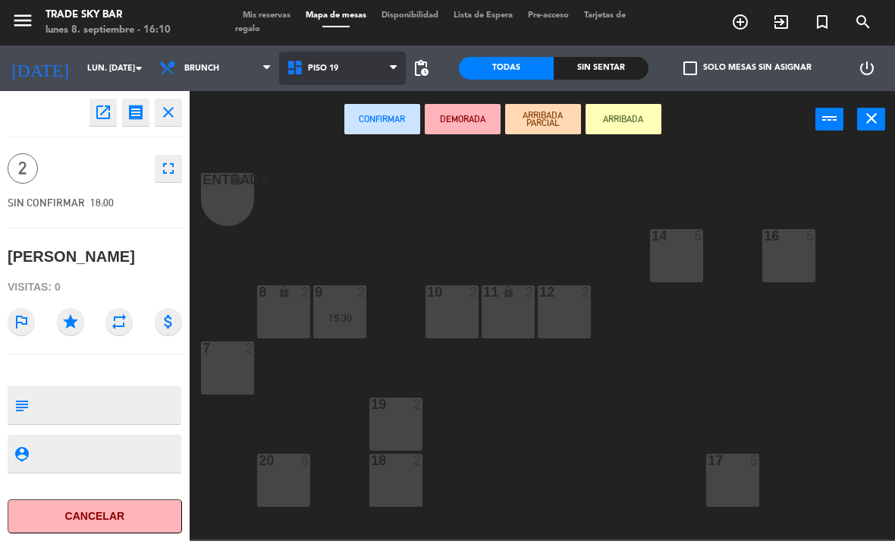
click at [358, 72] on span "PISO 19" at bounding box center [342, 68] width 127 height 33
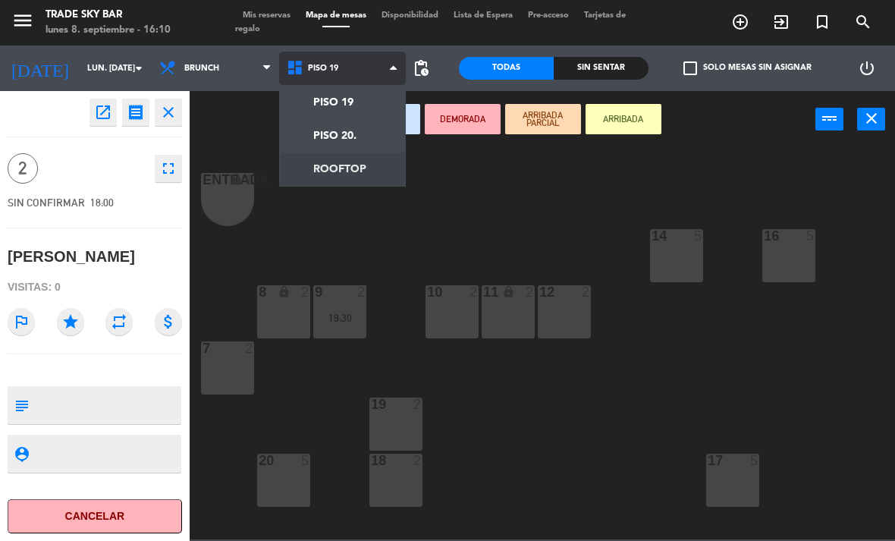
click at [361, 175] on ng-component "menu Trade Sky Bar lunes 8. septiembre - 16:10 Mis reservas Mapa de mesas Dispo…" at bounding box center [447, 269] width 895 height 539
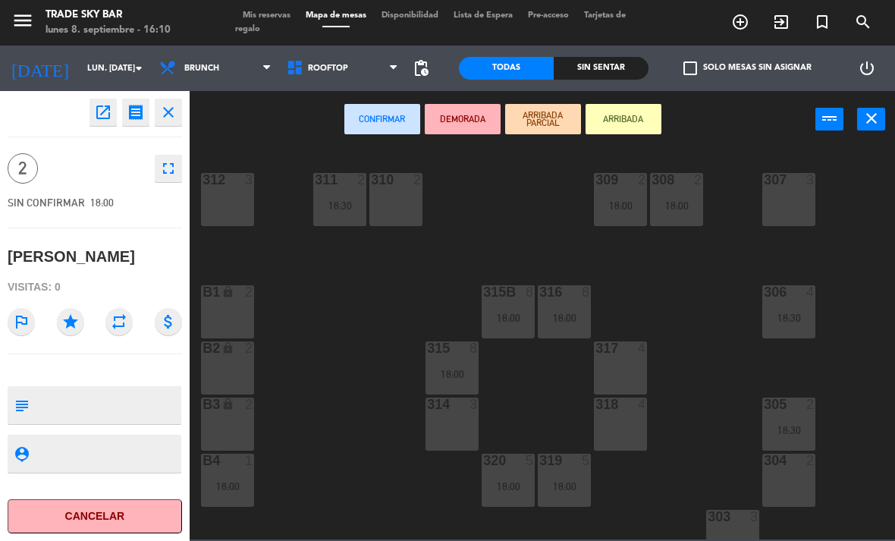
click at [409, 212] on div "310 2" at bounding box center [395, 199] width 53 height 53
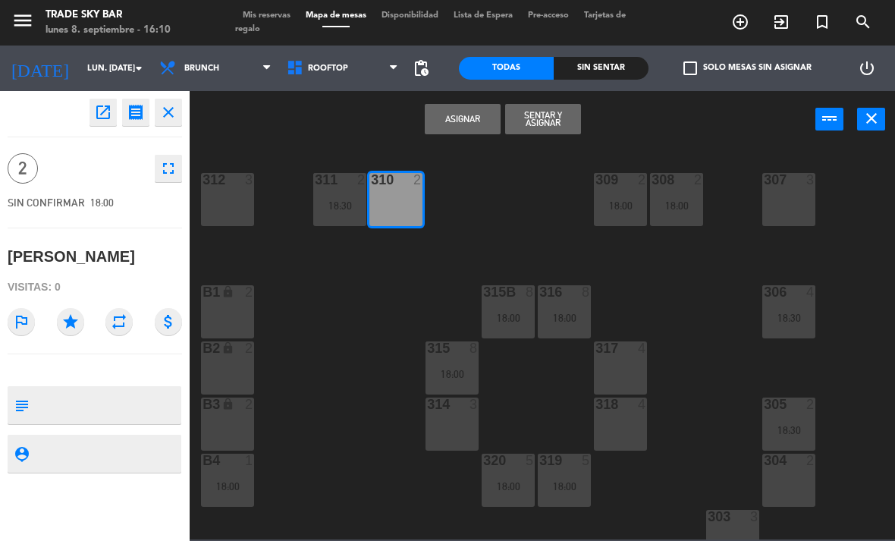
click at [76, 323] on icon "star" at bounding box center [70, 321] width 27 height 27
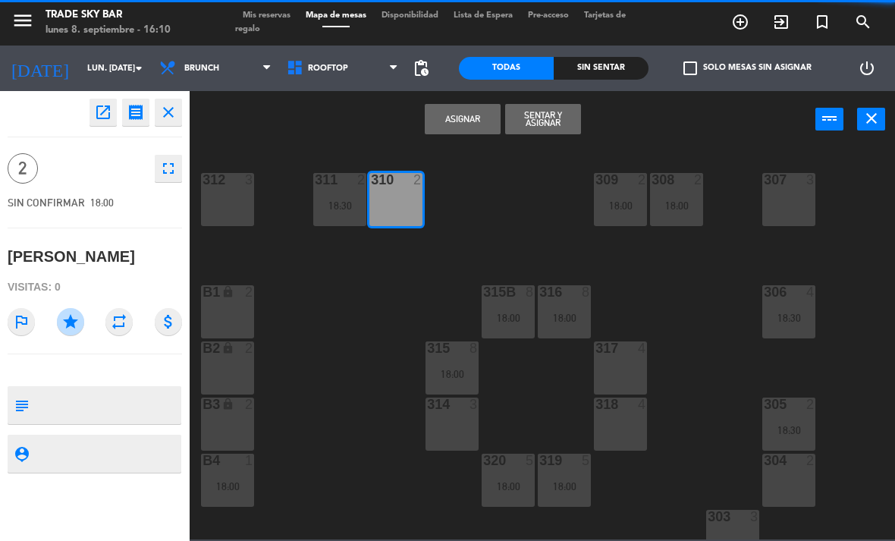
click at [105, 403] on textarea at bounding box center [107, 405] width 145 height 32
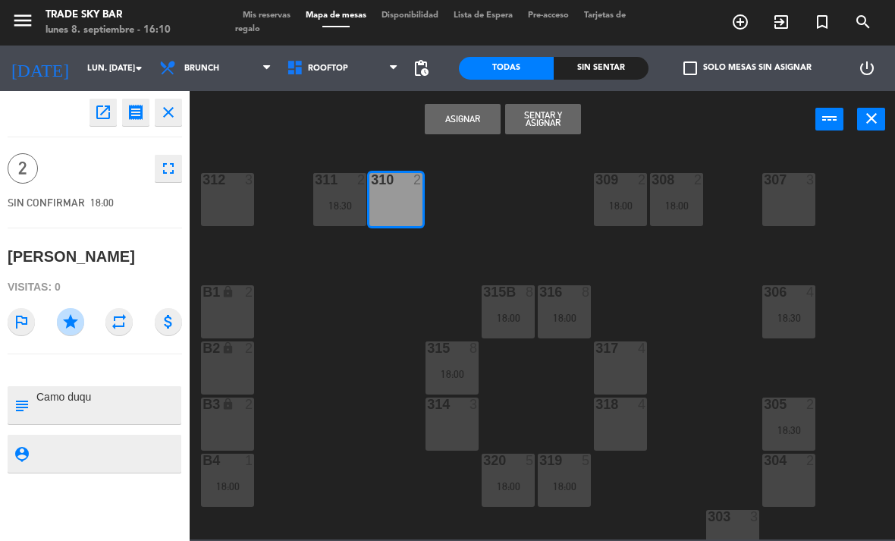
type textarea "Camo [PERSON_NAME]"
click at [475, 114] on button "Asignar" at bounding box center [463, 119] width 76 height 30
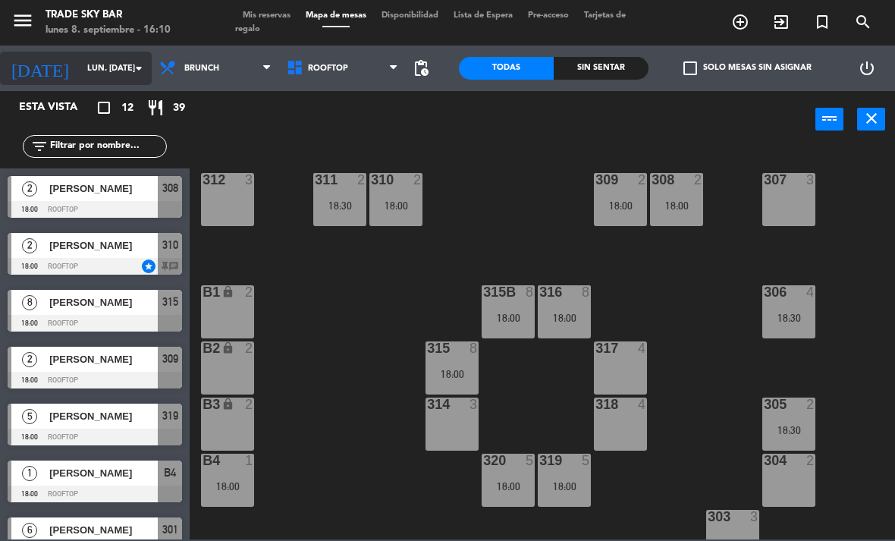
click at [117, 69] on input "lun. [DATE]" at bounding box center [136, 68] width 112 height 25
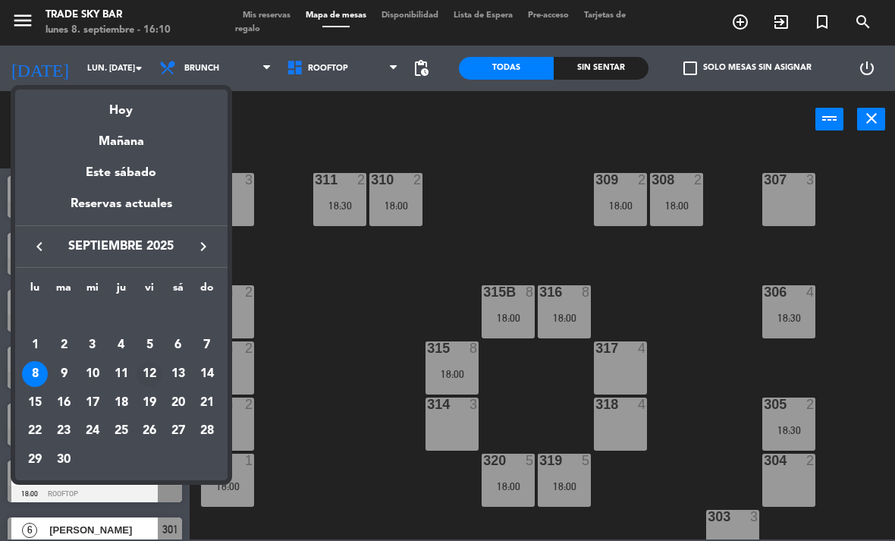
click at [152, 370] on div "12" at bounding box center [149, 374] width 26 height 26
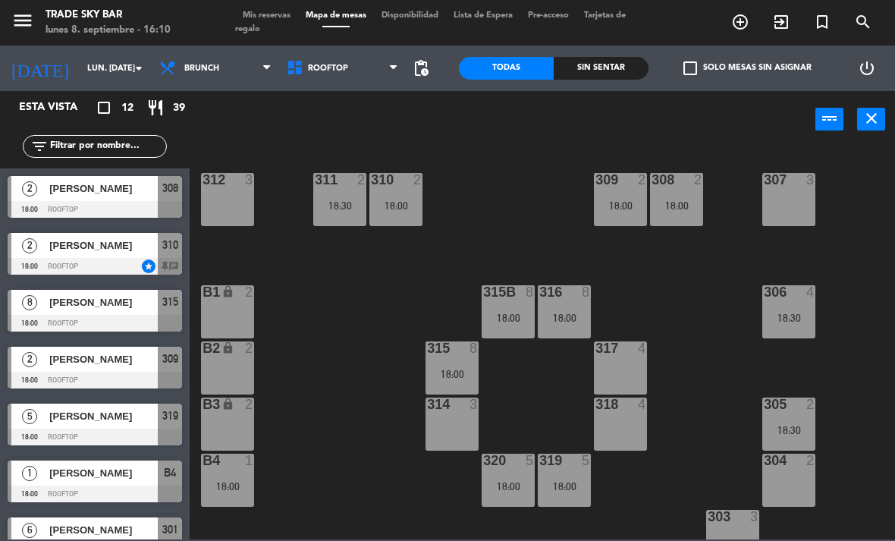
type input "vie. [DATE]"
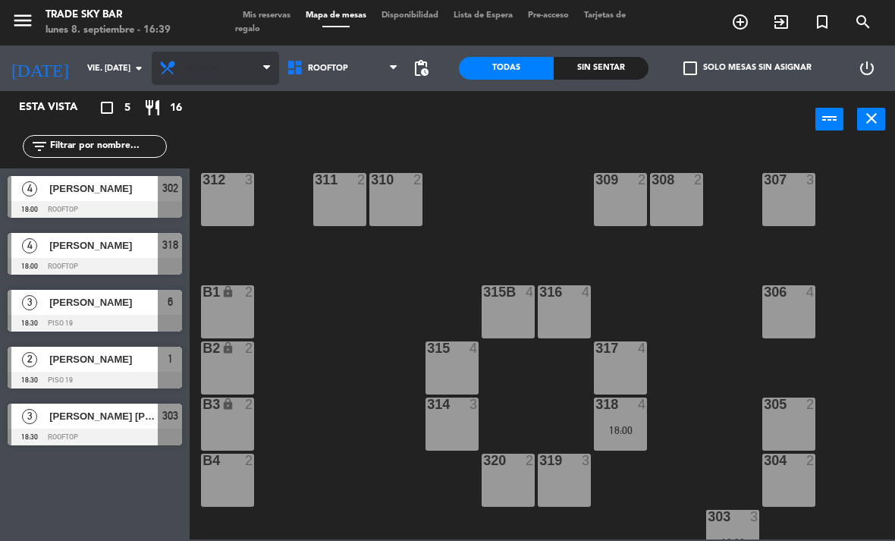
click at [266, 68] on icon at bounding box center [266, 68] width 7 height 12
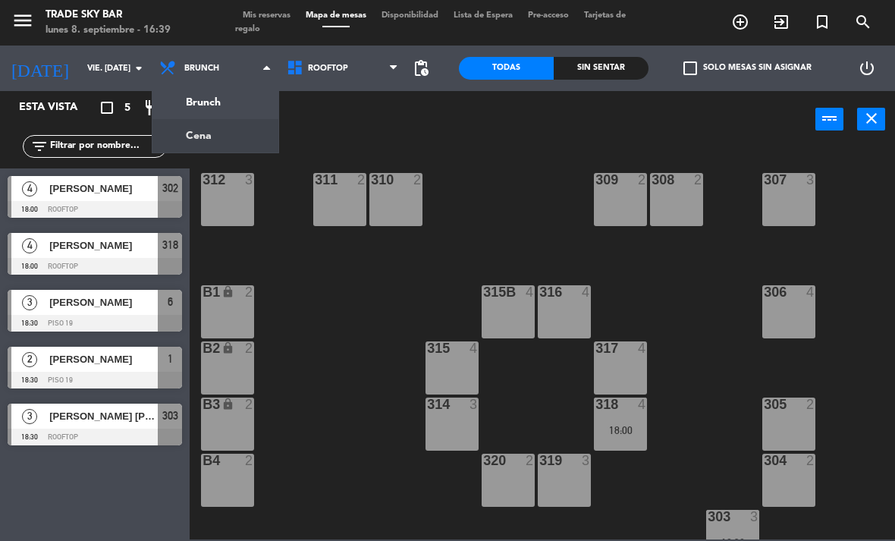
click at [241, 130] on ng-component "menu Trade Sky Bar lunes 8. septiembre - 16:39 Mis reservas Mapa de mesas Dispo…" at bounding box center [447, 269] width 895 height 539
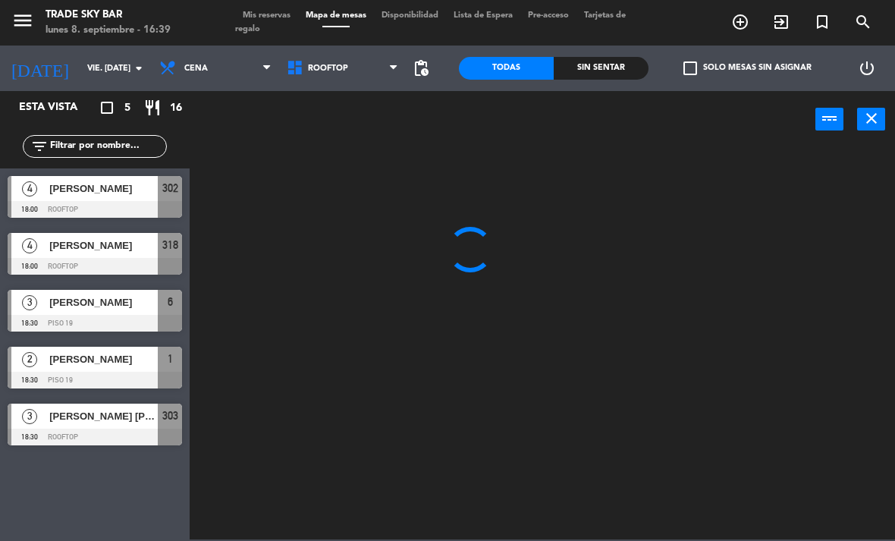
click at [823, 24] on icon "turned_in_not" at bounding box center [822, 22] width 18 height 18
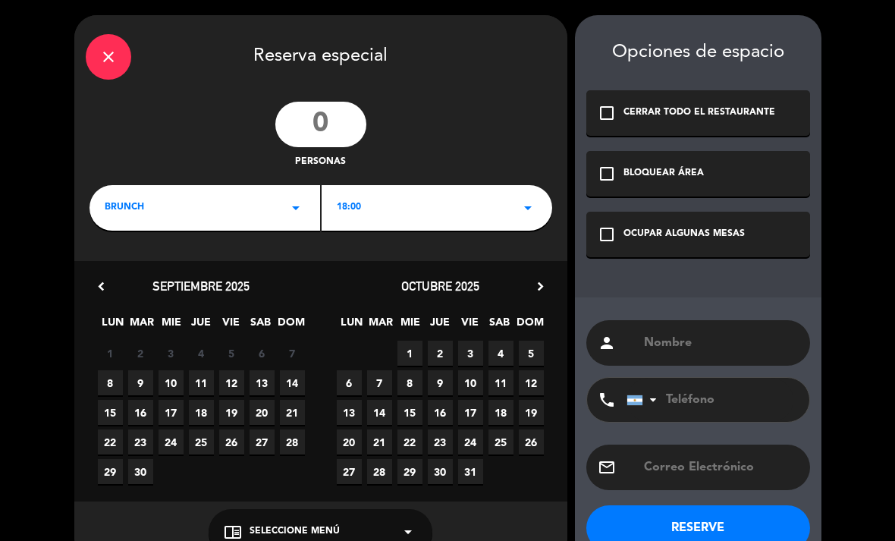
click at [324, 123] on input "number" at bounding box center [320, 124] width 91 height 45
type input "4"
click at [271, 212] on div "BRUNCH arrow_drop_down" at bounding box center [204, 207] width 230 height 45
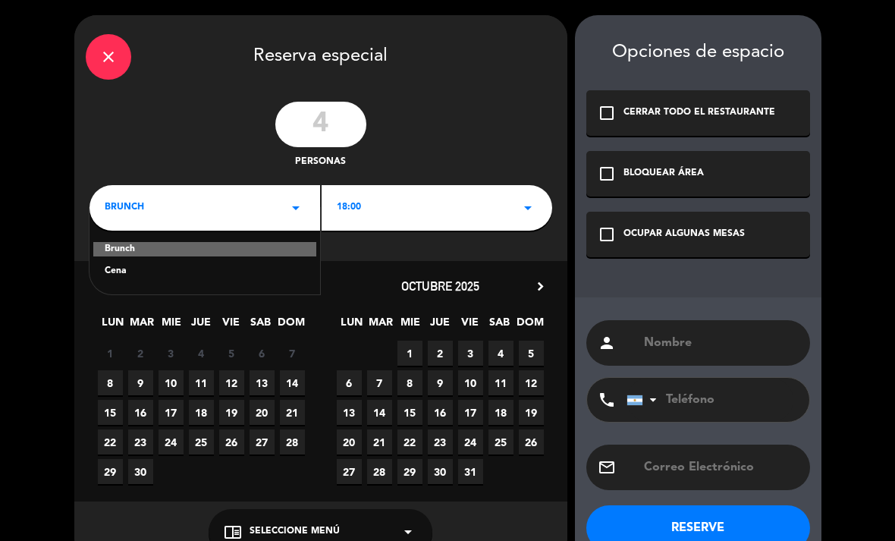
click at [264, 270] on div "Cena" at bounding box center [205, 271] width 200 height 15
click at [353, 225] on div "18:00 arrow_drop_down" at bounding box center [436, 207] width 230 height 45
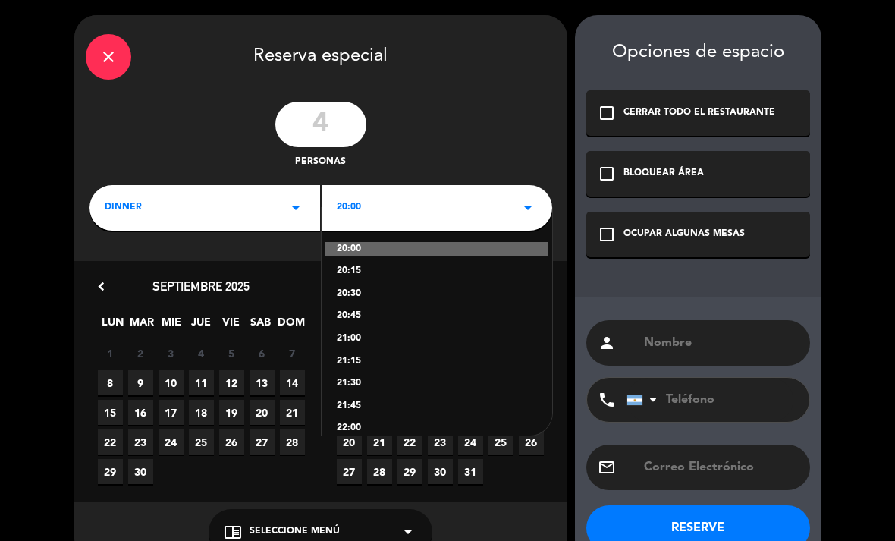
click at [349, 302] on div "20:00 20:15 20:30 20:45 21:00 21:15 21:30 21:45 22:00 22:15 22:30 22:45 23:00 2…" at bounding box center [436, 321] width 230 height 227
click at [401, 288] on div "20:30" at bounding box center [437, 294] width 200 height 15
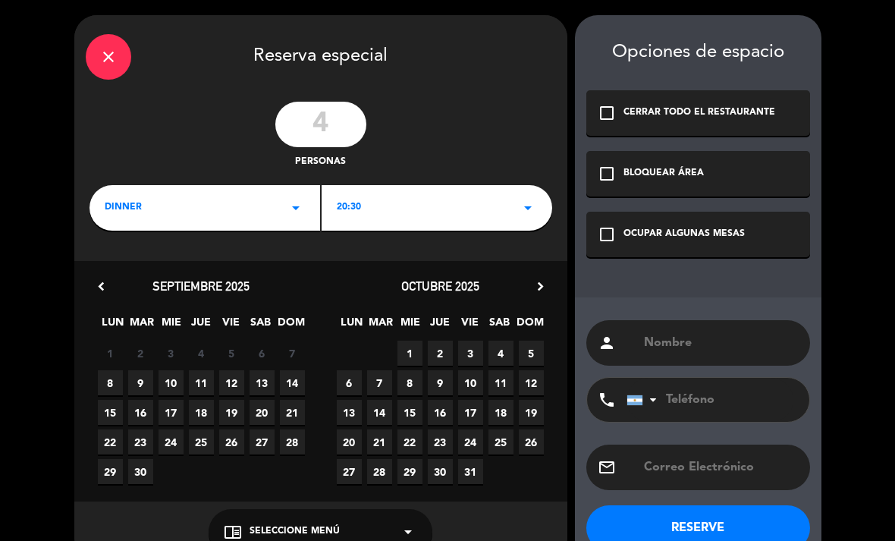
click at [238, 372] on span "12" at bounding box center [231, 382] width 25 height 25
click at [662, 242] on div "OCUPAR ALGUNAS MESAS" at bounding box center [683, 234] width 121 height 15
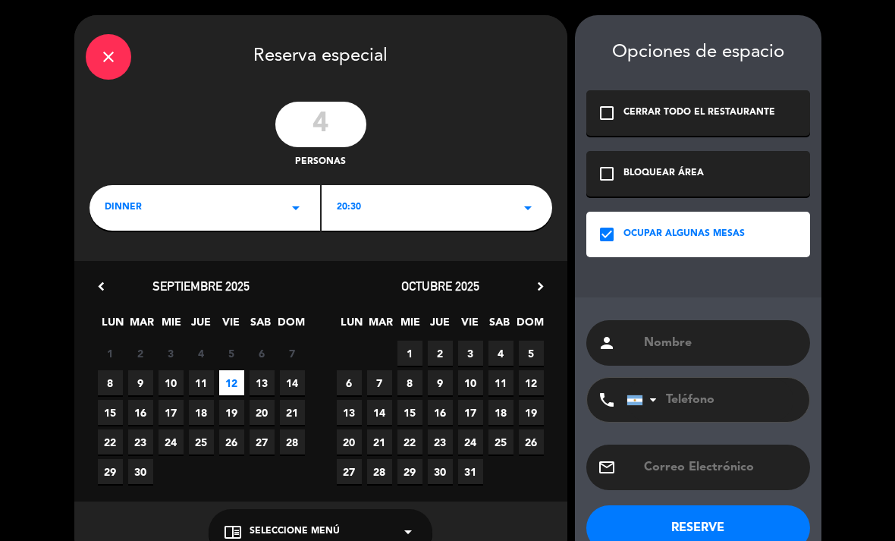
click at [680, 338] on input "text" at bounding box center [720, 342] width 156 height 21
click at [688, 336] on input "text" at bounding box center [720, 342] width 156 height 21
paste input "[PERSON_NAME]"
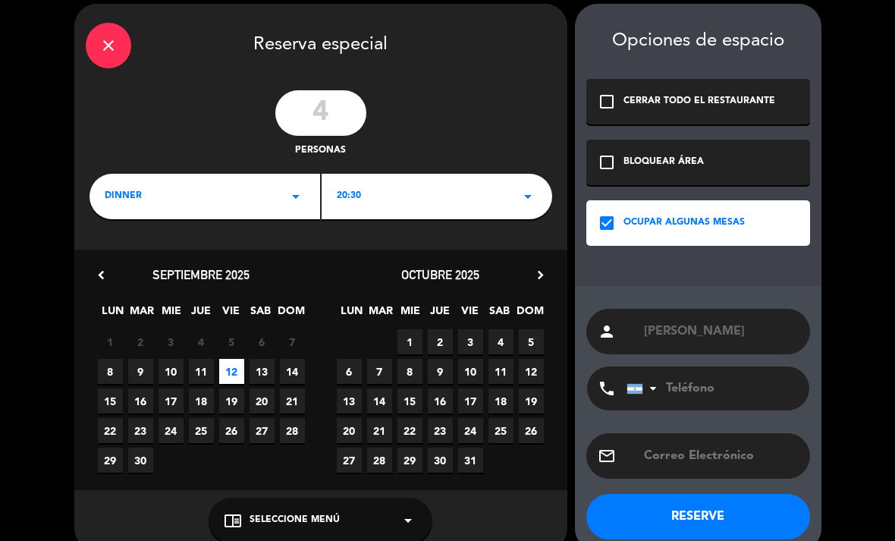
type input "[PERSON_NAME]"
click at [751, 506] on button "RESERVE" at bounding box center [698, 516] width 224 height 45
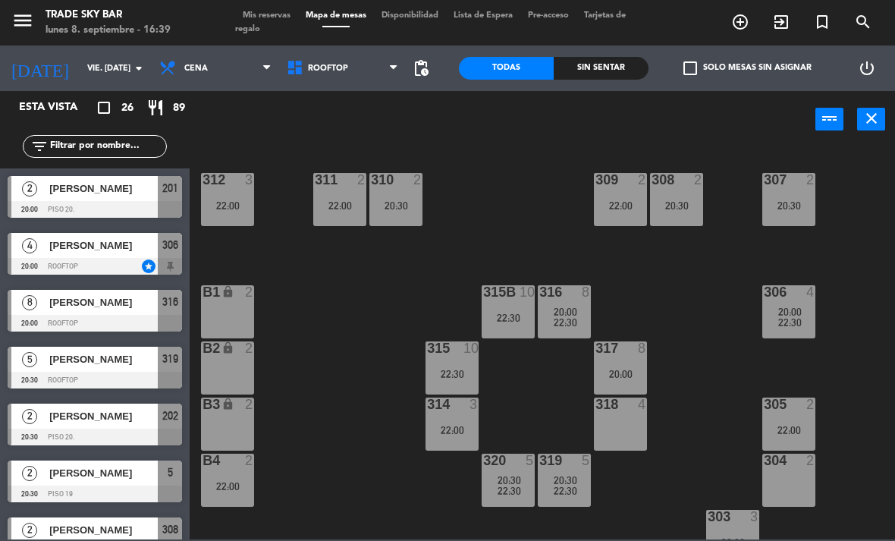
click at [269, 14] on span "Mis reservas" at bounding box center [266, 15] width 63 height 8
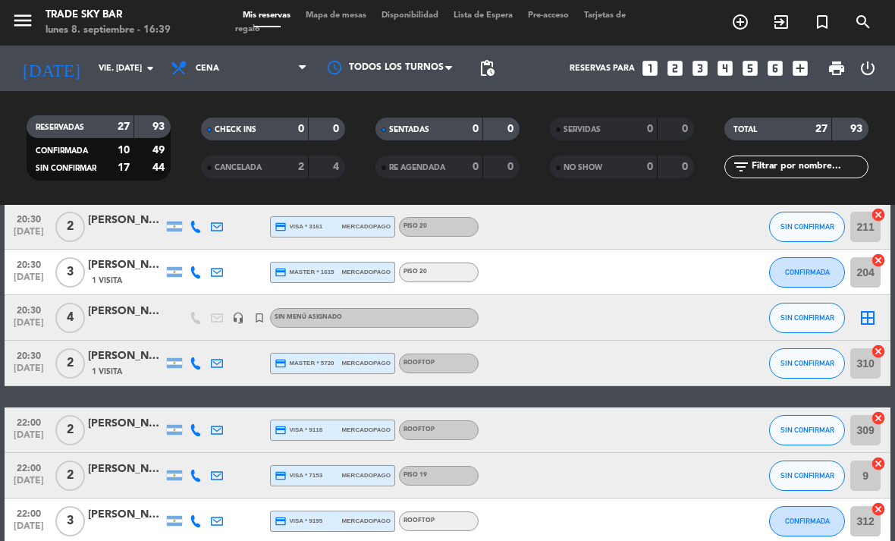
scroll to position [571, 0]
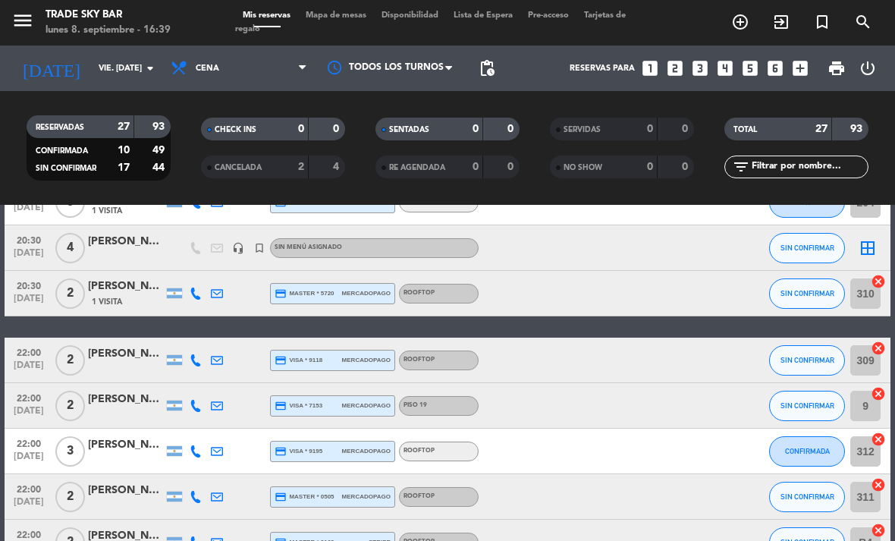
click at [867, 252] on icon "border_all" at bounding box center [867, 248] width 18 height 18
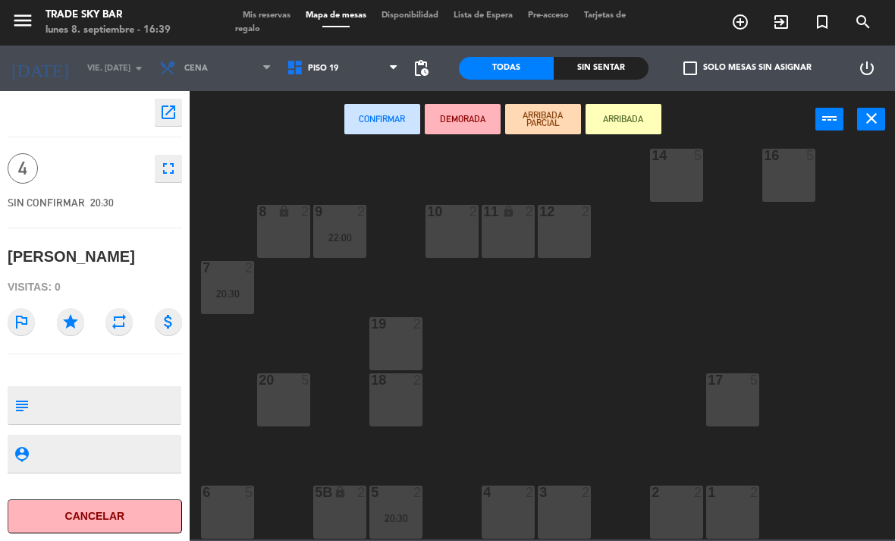
click at [534, 489] on div "2" at bounding box center [529, 492] width 9 height 14
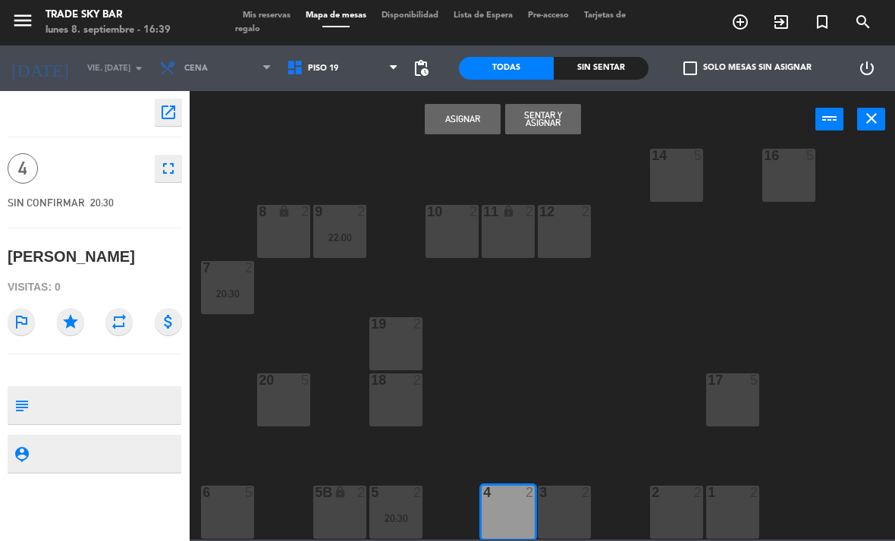
scroll to position [80, 0]
click at [550, 491] on div "3" at bounding box center [538, 492] width 25 height 14
click at [119, 411] on textarea at bounding box center [107, 405] width 145 height 32
type textarea "Pedida x [PERSON_NAME]"
click at [67, 326] on icon "star" at bounding box center [70, 321] width 27 height 27
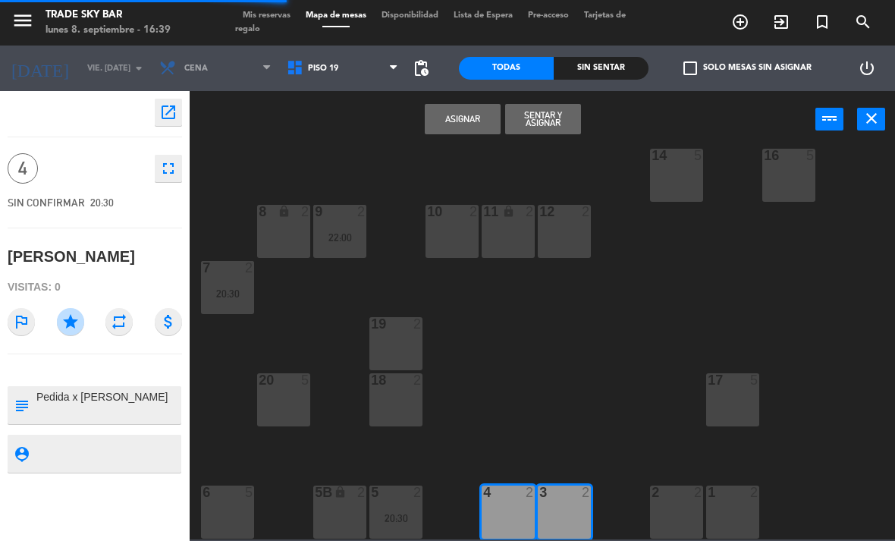
click at [480, 114] on button "Asignar" at bounding box center [463, 119] width 76 height 30
